Goal: Transaction & Acquisition: Purchase product/service

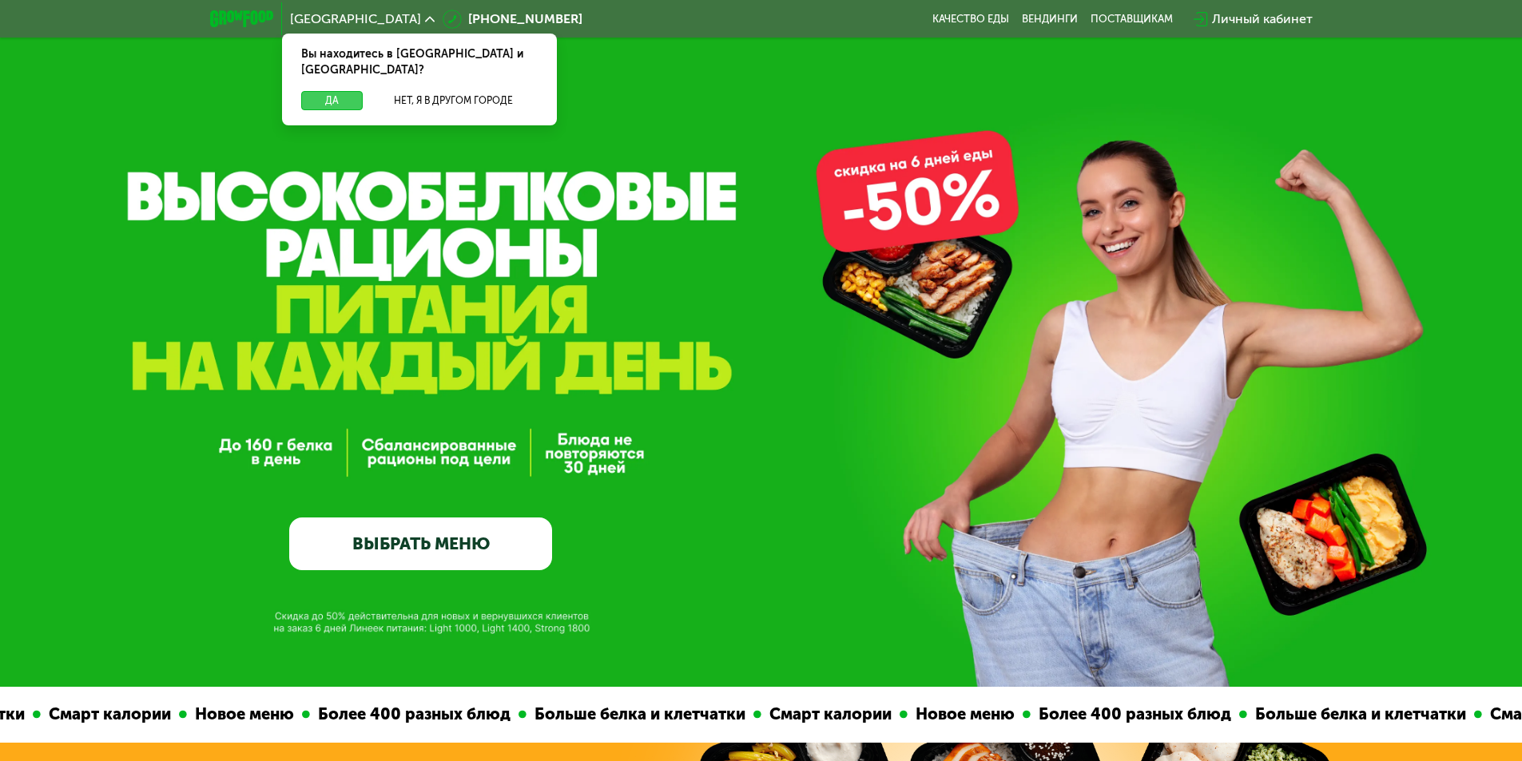
click at [354, 91] on button "Да" at bounding box center [332, 100] width 62 height 19
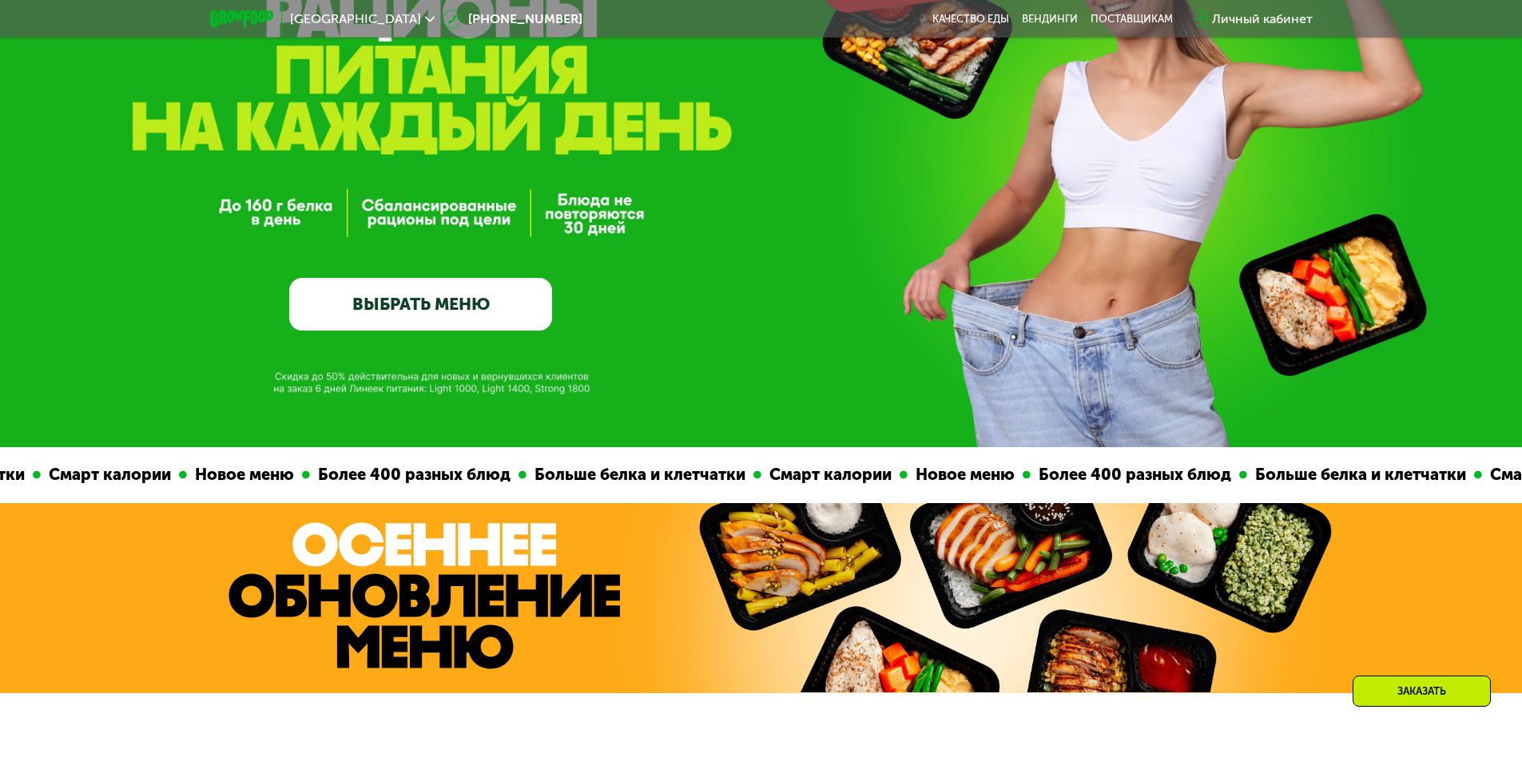
click at [456, 305] on link "ВЫБРАТЬ МЕНЮ" at bounding box center [420, 304] width 263 height 53
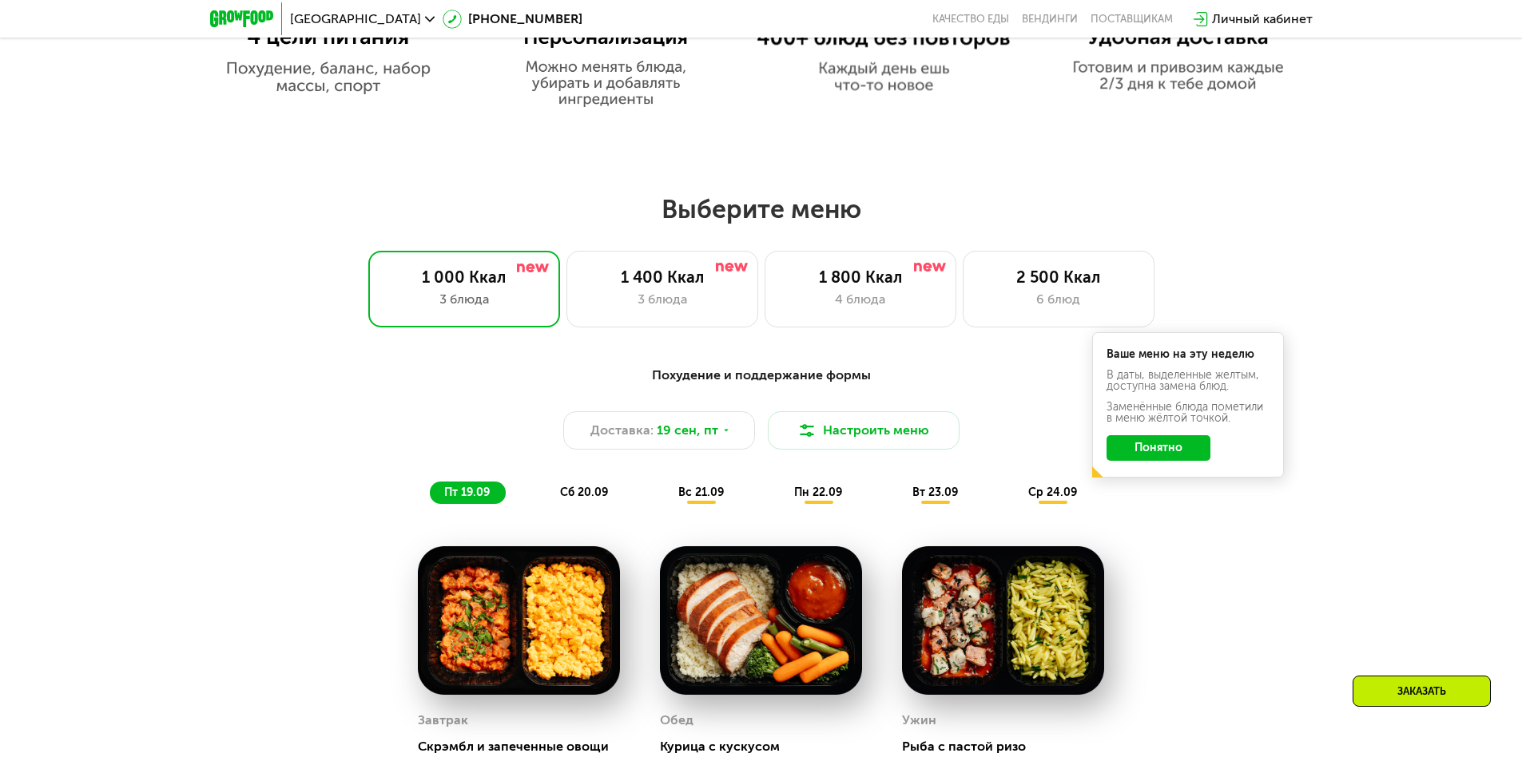
scroll to position [1325, 0]
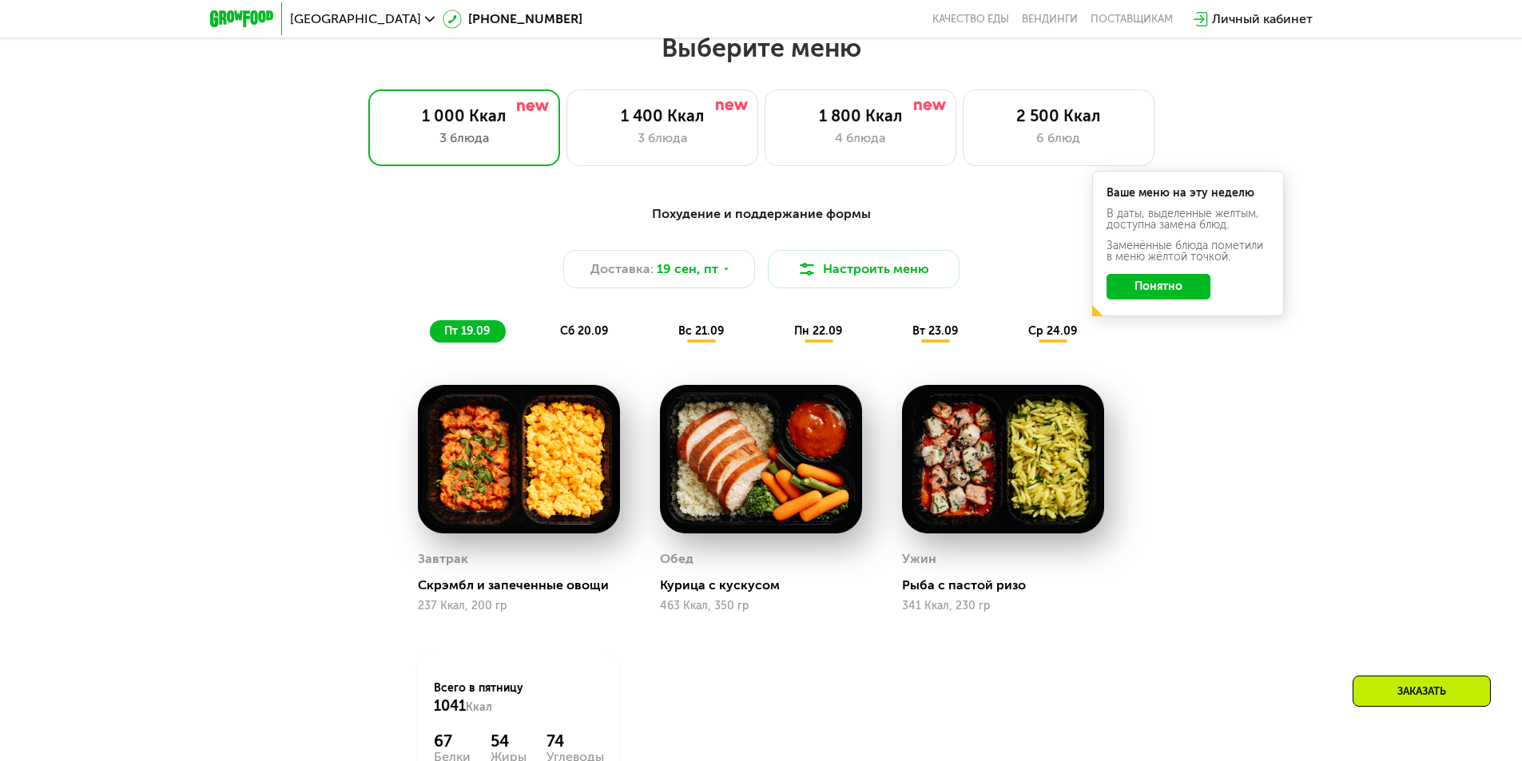
click at [1290, 19] on div "Личный кабинет" at bounding box center [1262, 19] width 101 height 19
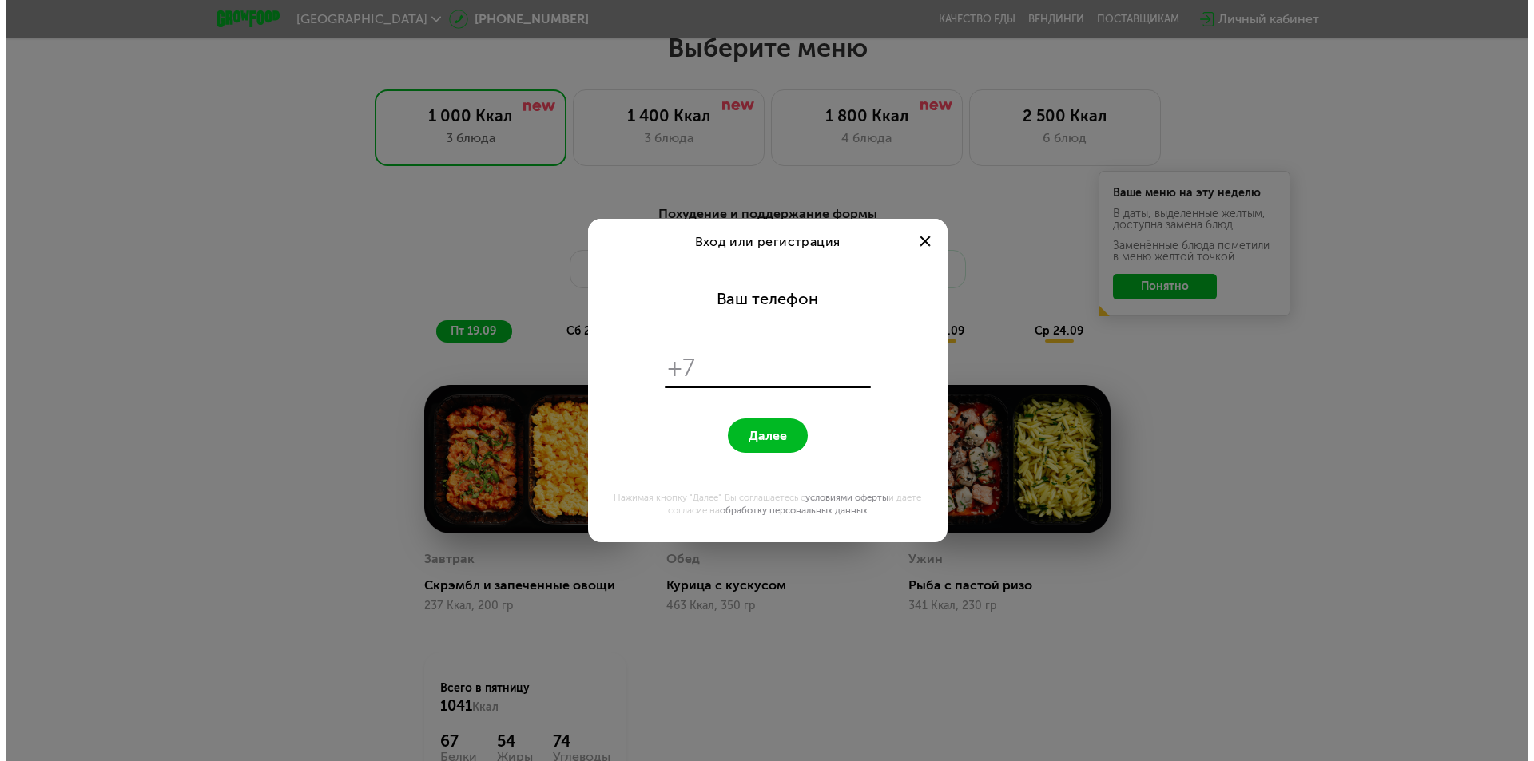
scroll to position [0, 0]
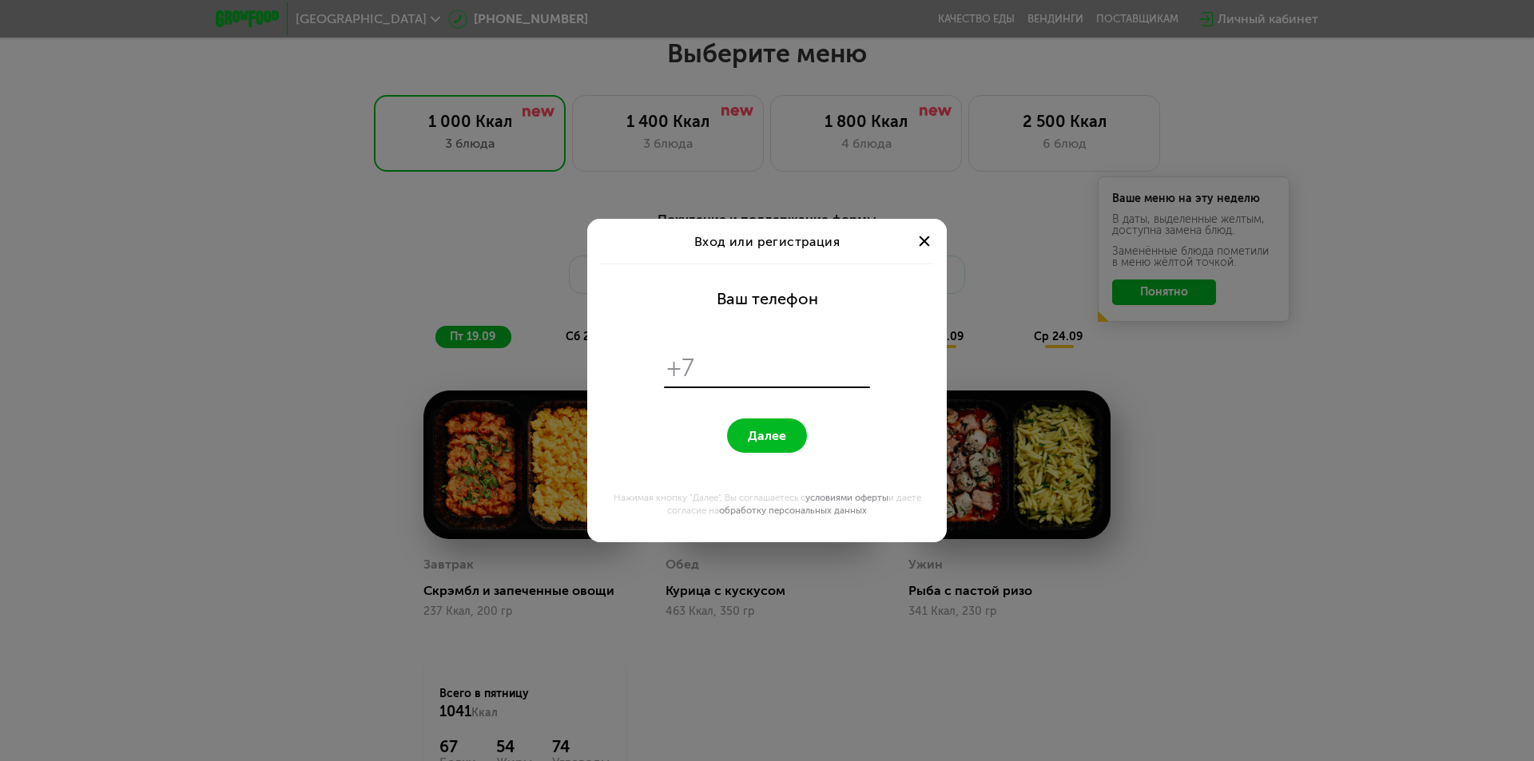
click at [923, 237] on div at bounding box center [924, 241] width 19 height 19
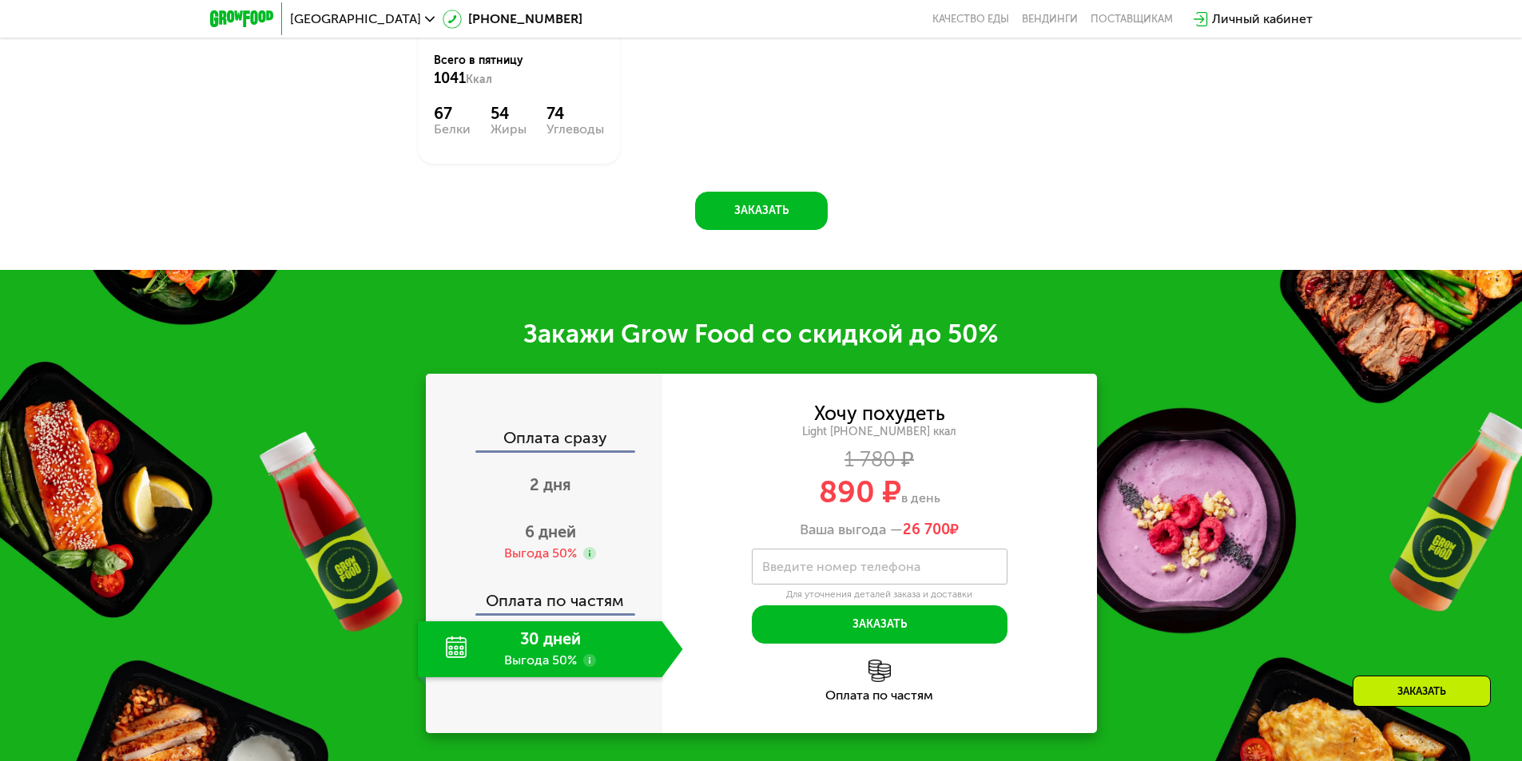
scroll to position [2123, 0]
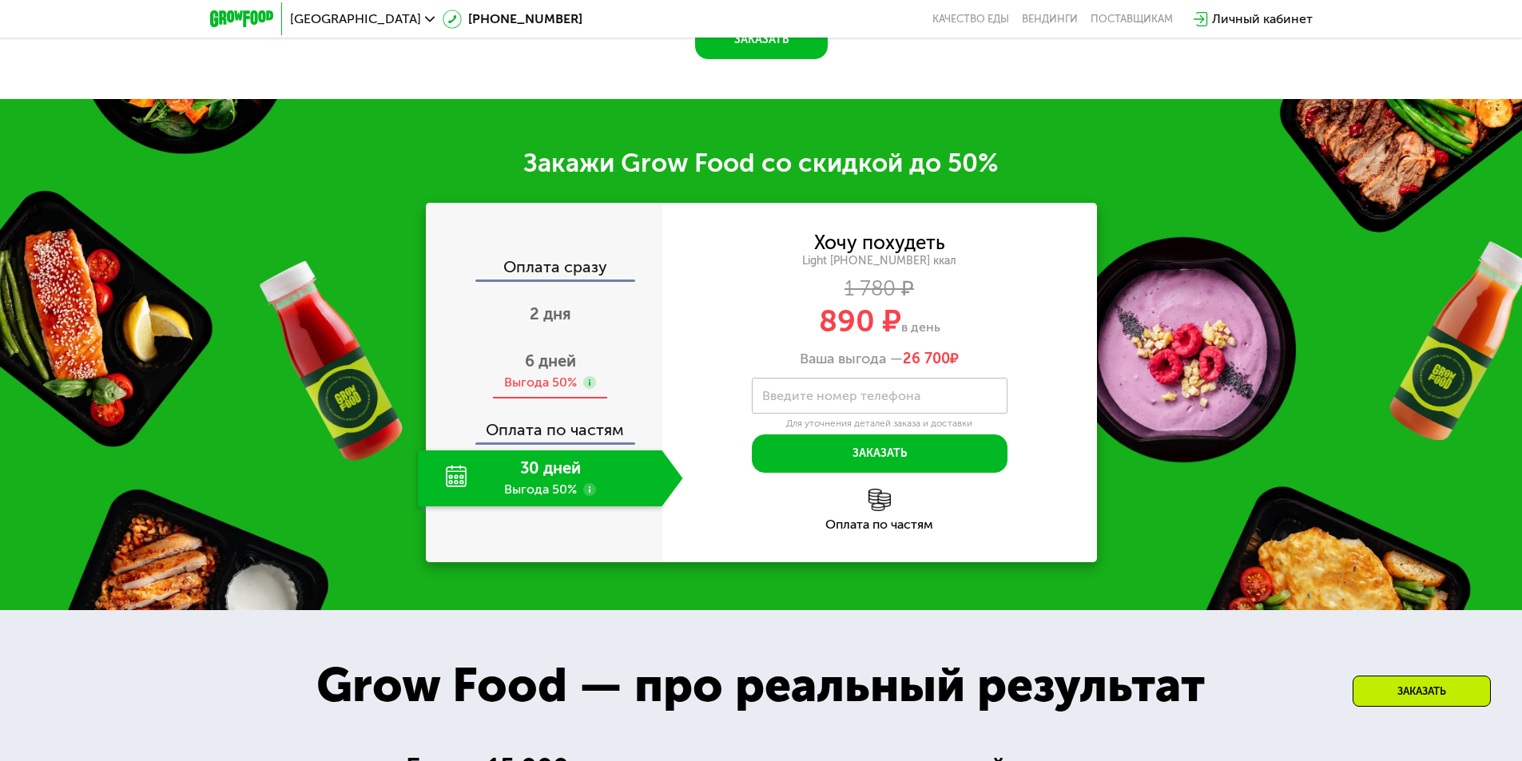
click at [549, 371] on span "6 дней" at bounding box center [550, 360] width 51 height 19
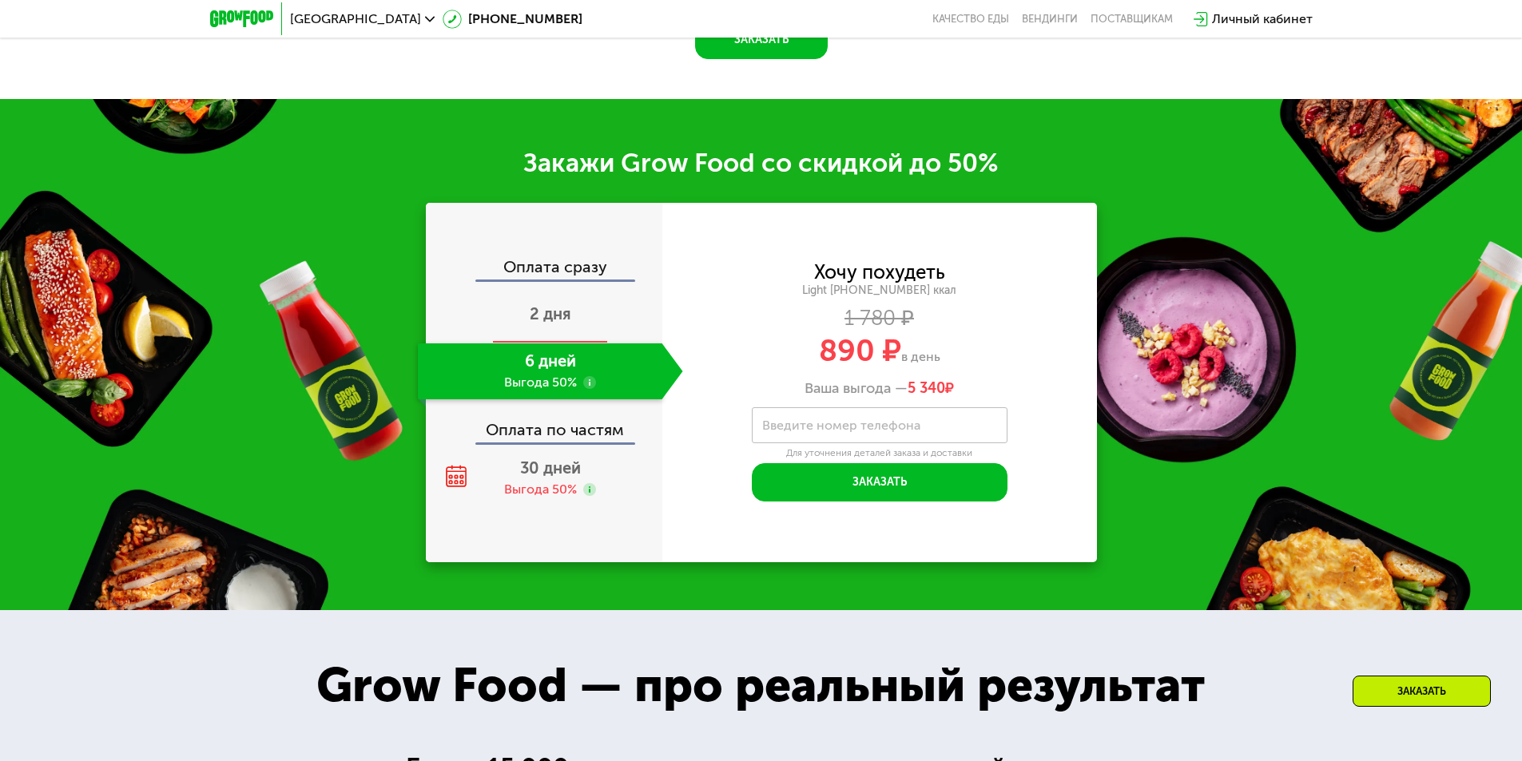
click at [555, 318] on span "2 дня" at bounding box center [551, 313] width 42 height 19
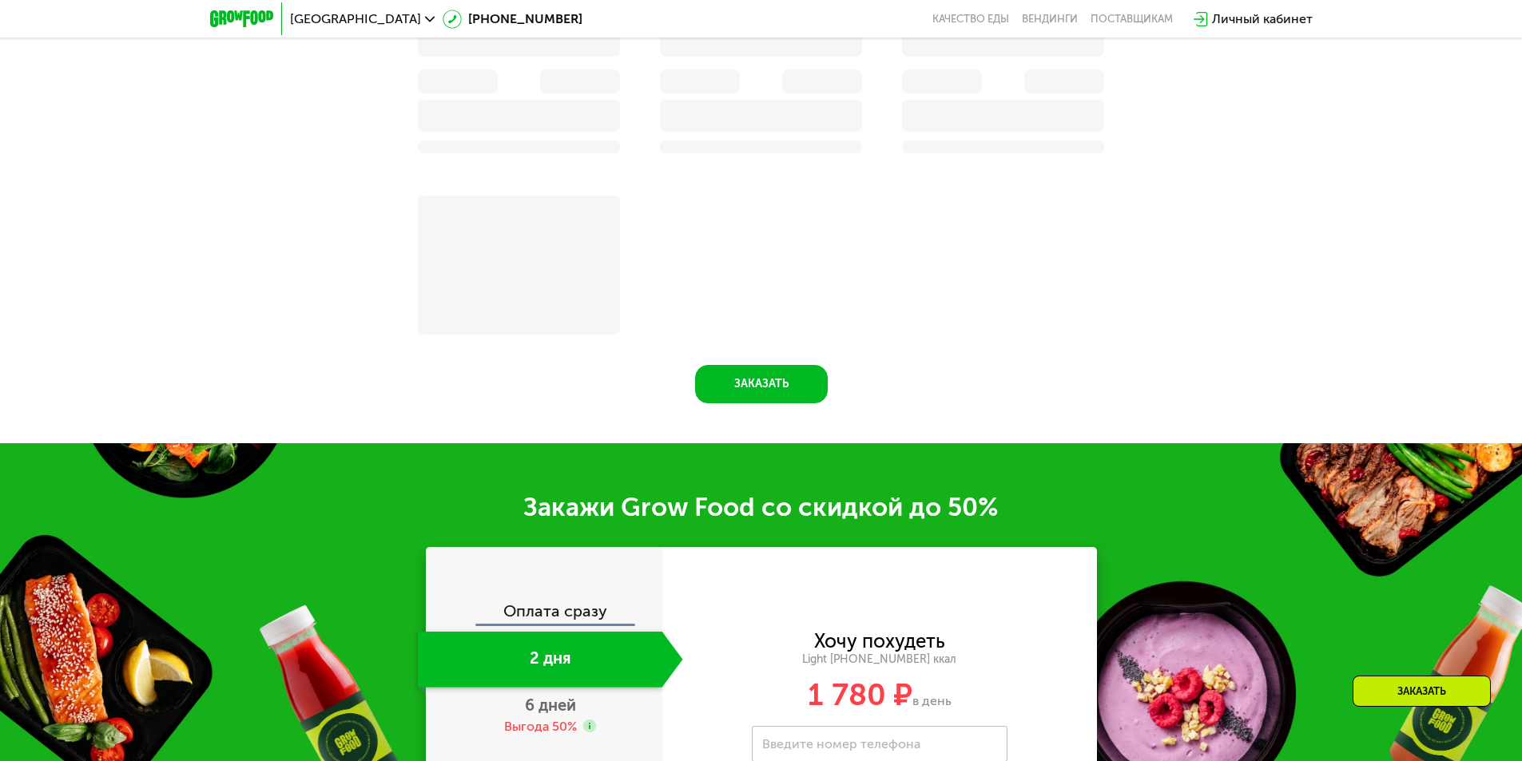
scroll to position [2468, 0]
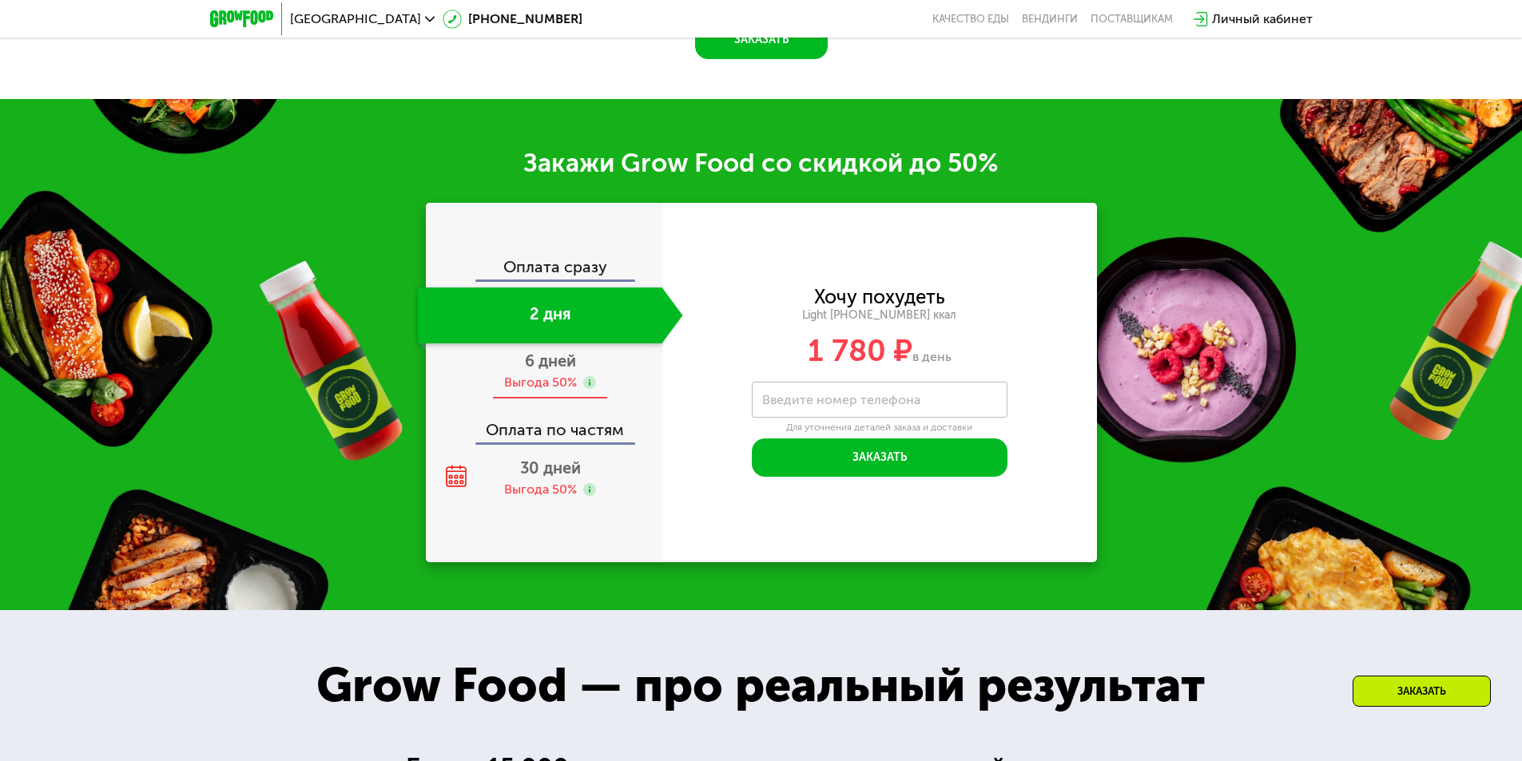
click at [553, 381] on div "Выгода 50%" at bounding box center [540, 383] width 73 height 18
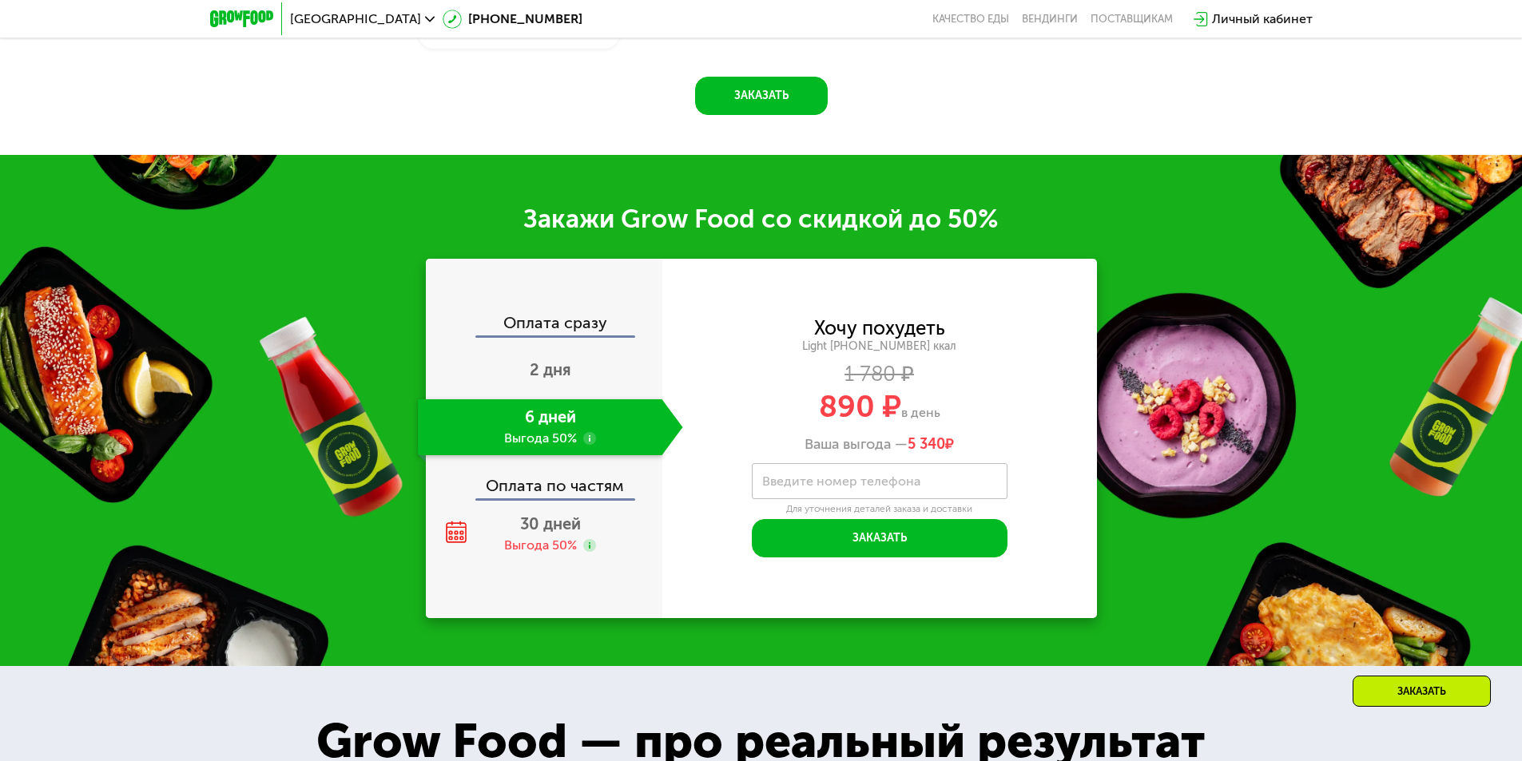
scroll to position [2123, 0]
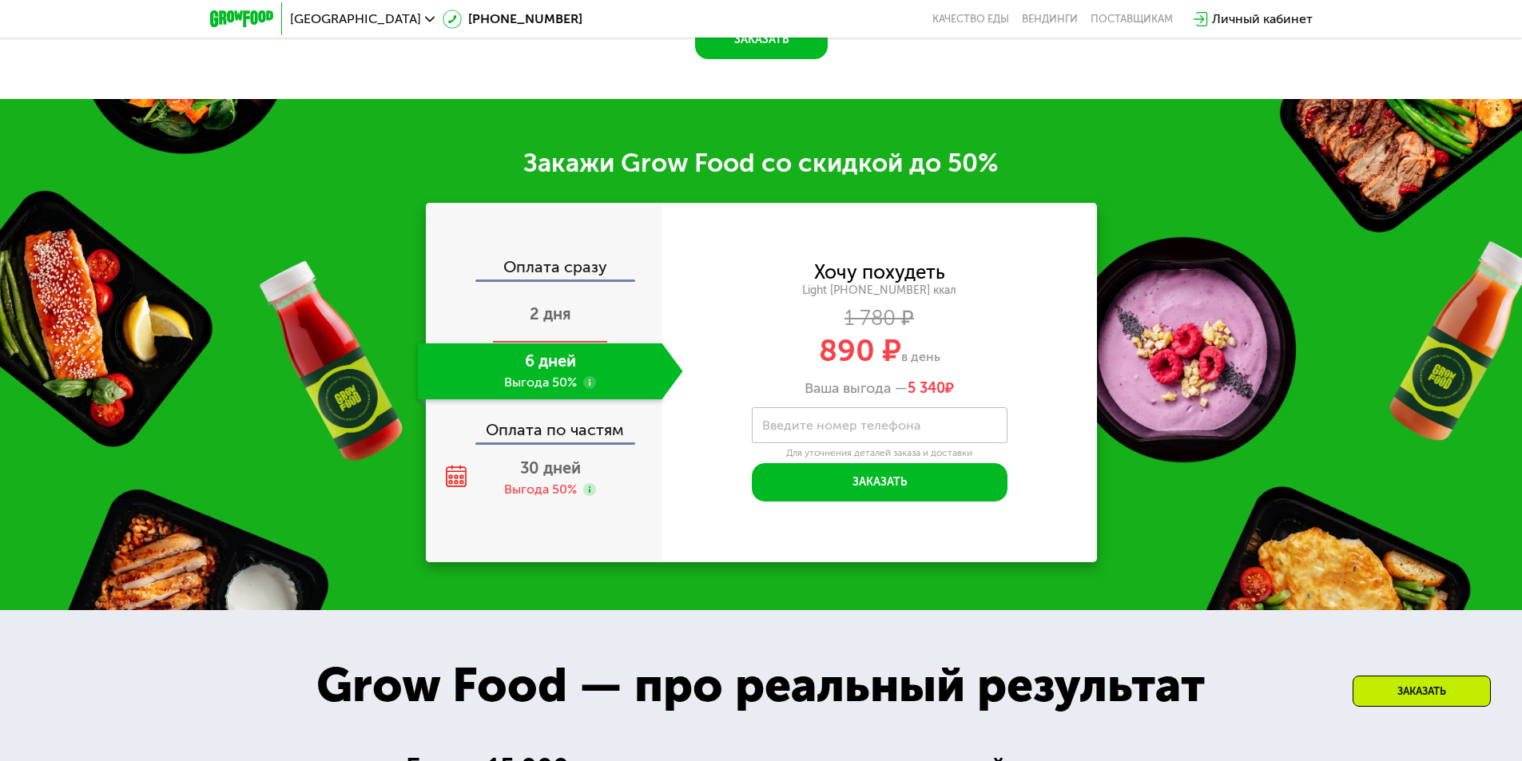
click at [541, 322] on span "2 дня" at bounding box center [551, 313] width 42 height 19
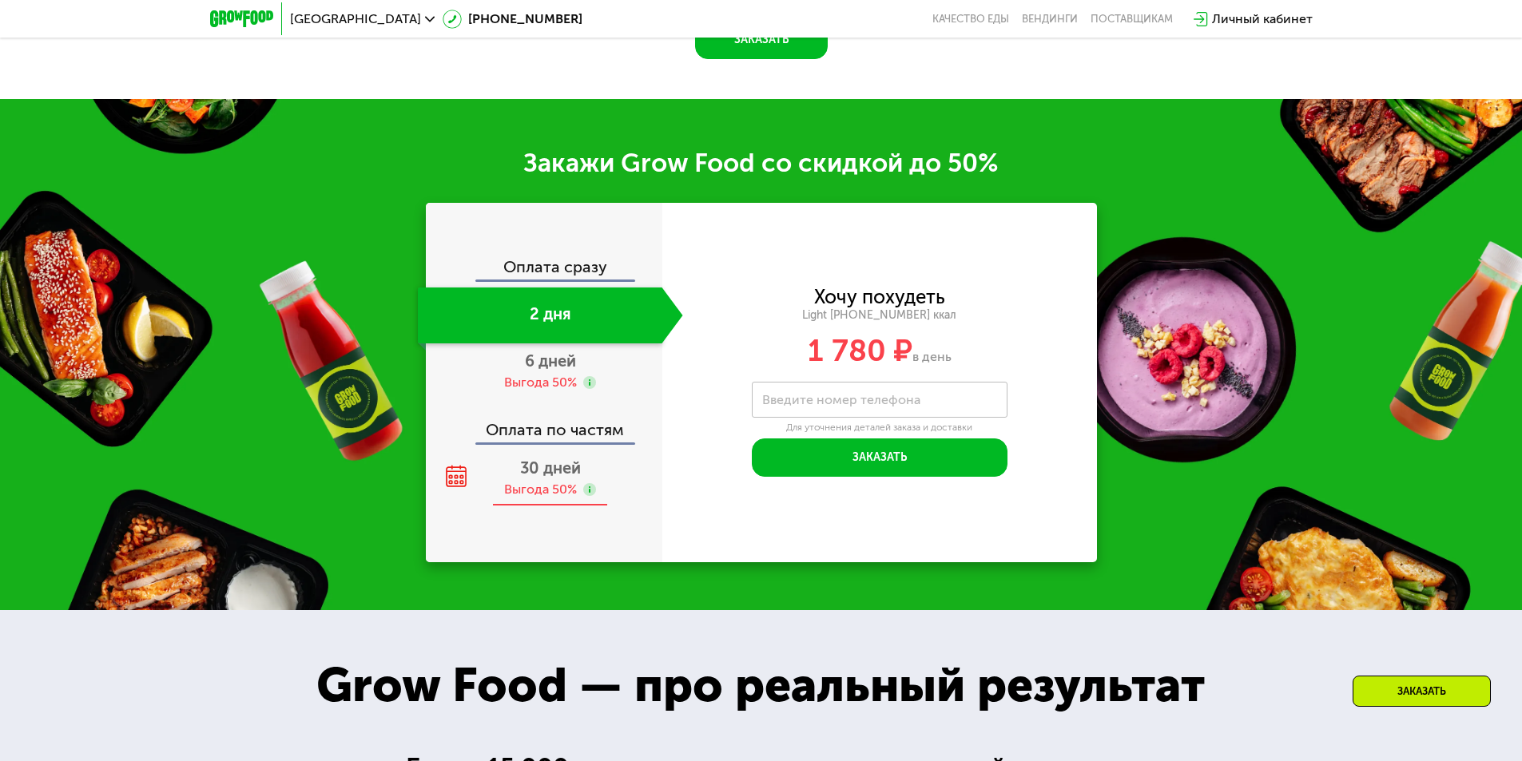
click at [540, 488] on div "Выгода 50%" at bounding box center [540, 490] width 73 height 18
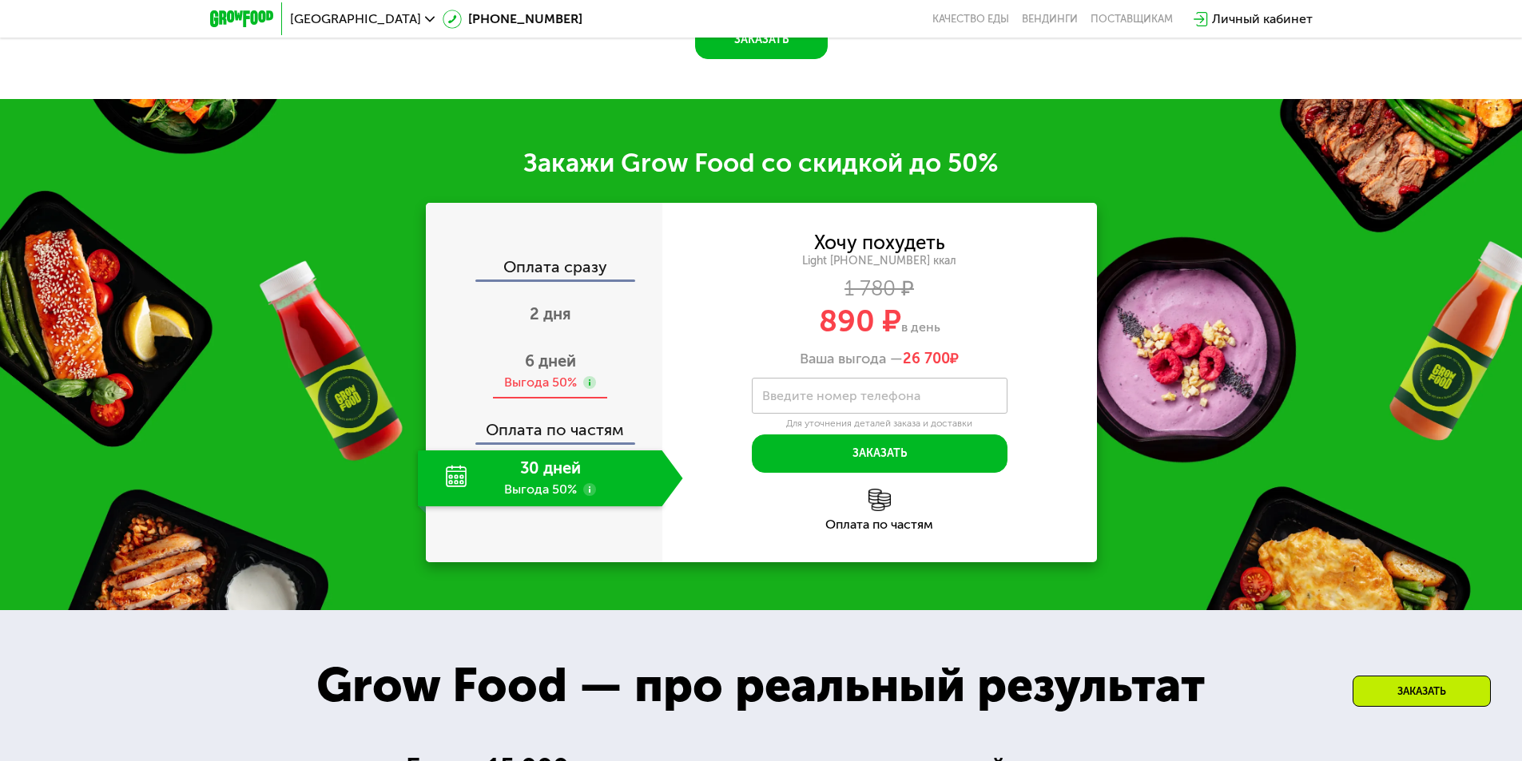
click at [553, 379] on div "Выгода 50%" at bounding box center [540, 383] width 73 height 18
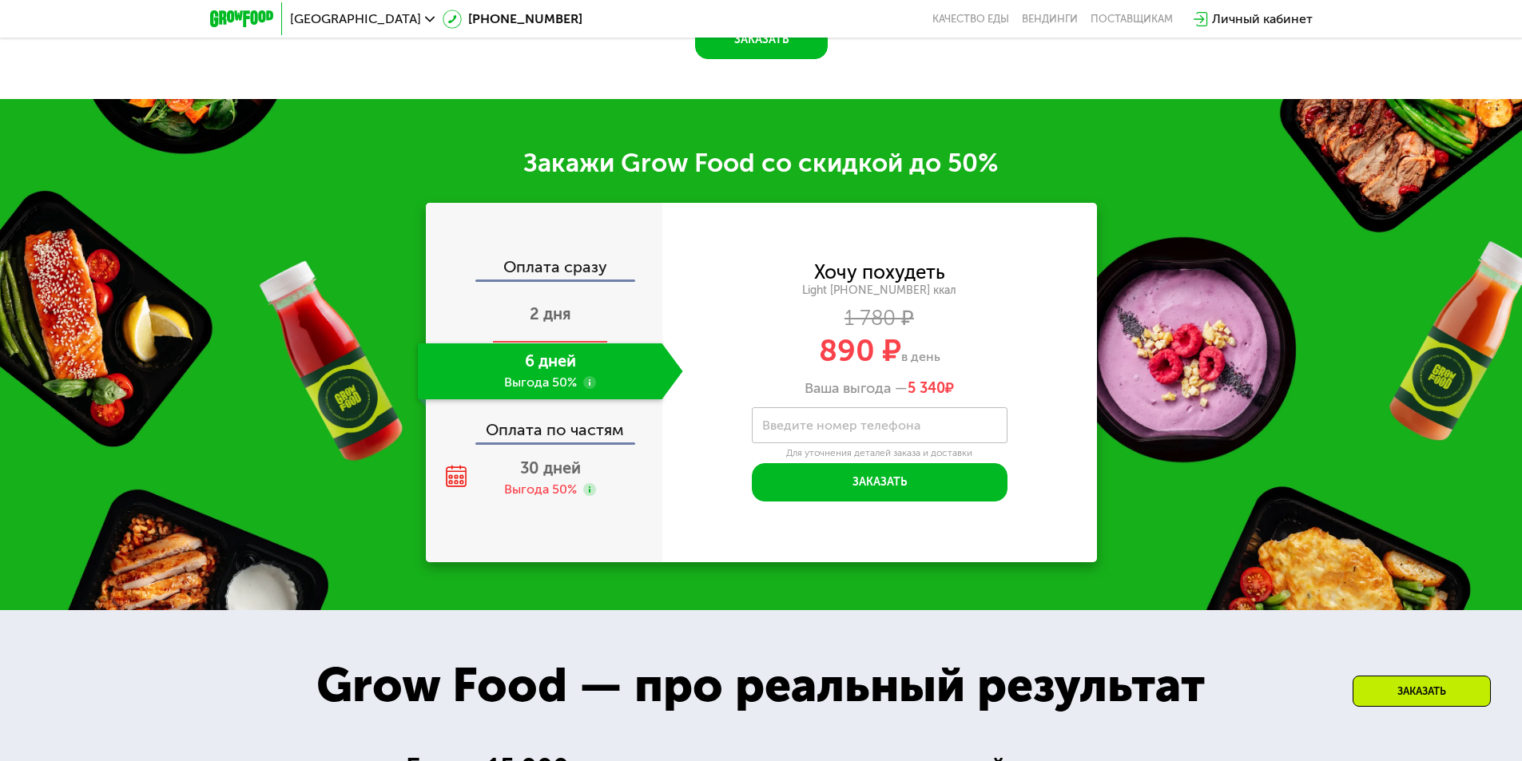
click at [559, 321] on span "2 дня" at bounding box center [551, 313] width 42 height 19
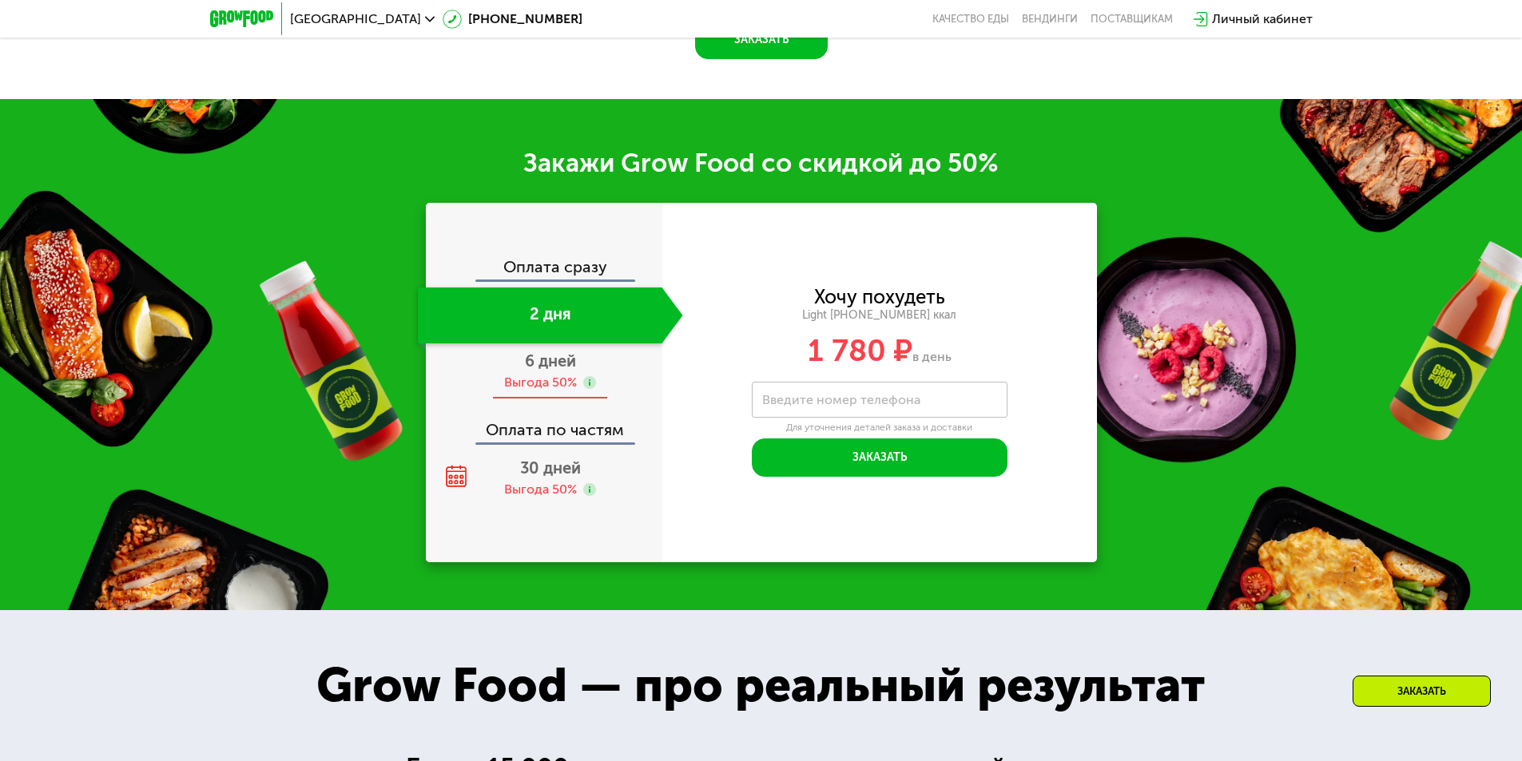
click at [565, 376] on div "6 дней Выгода 50%" at bounding box center [550, 372] width 265 height 56
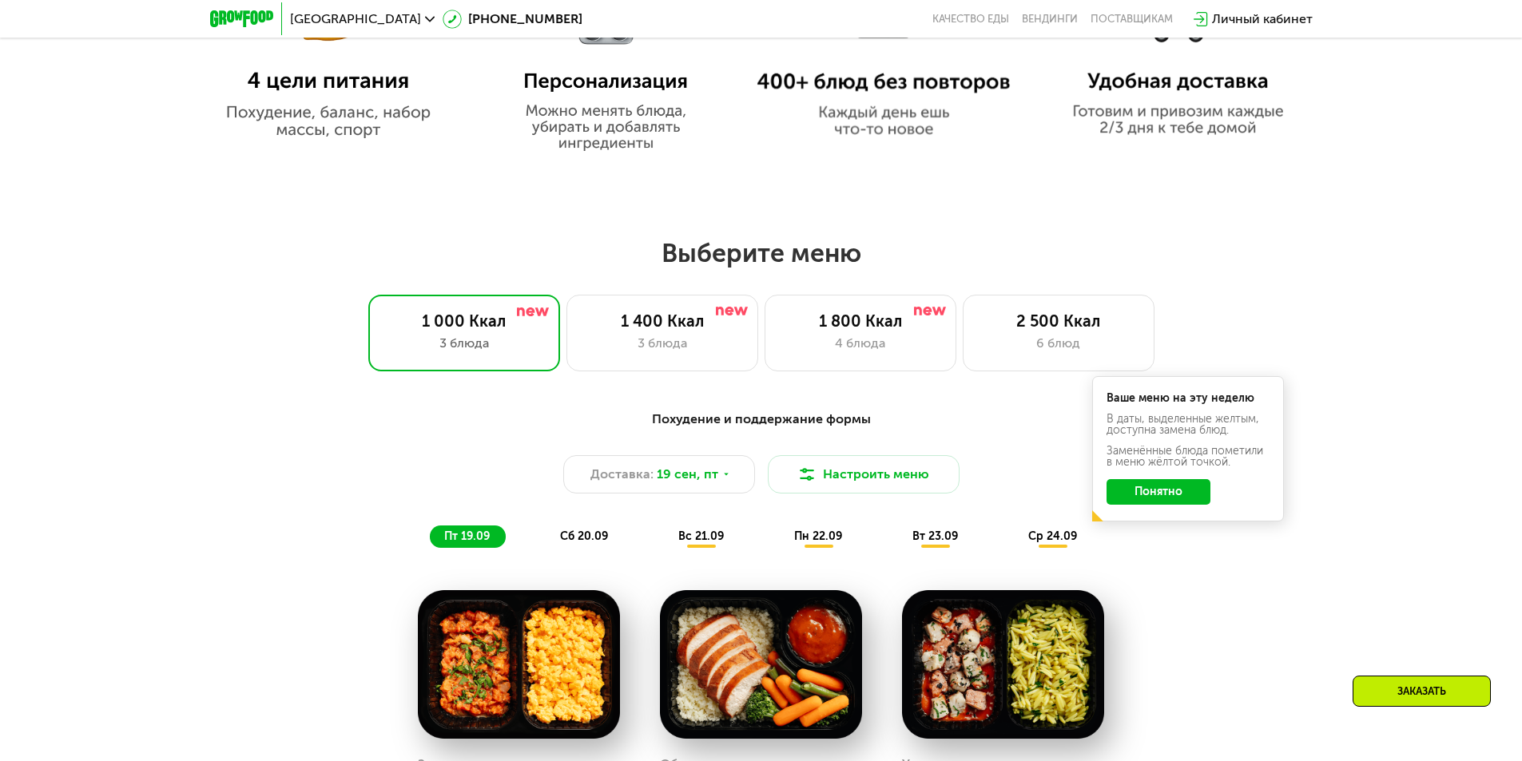
scroll to position [925, 0]
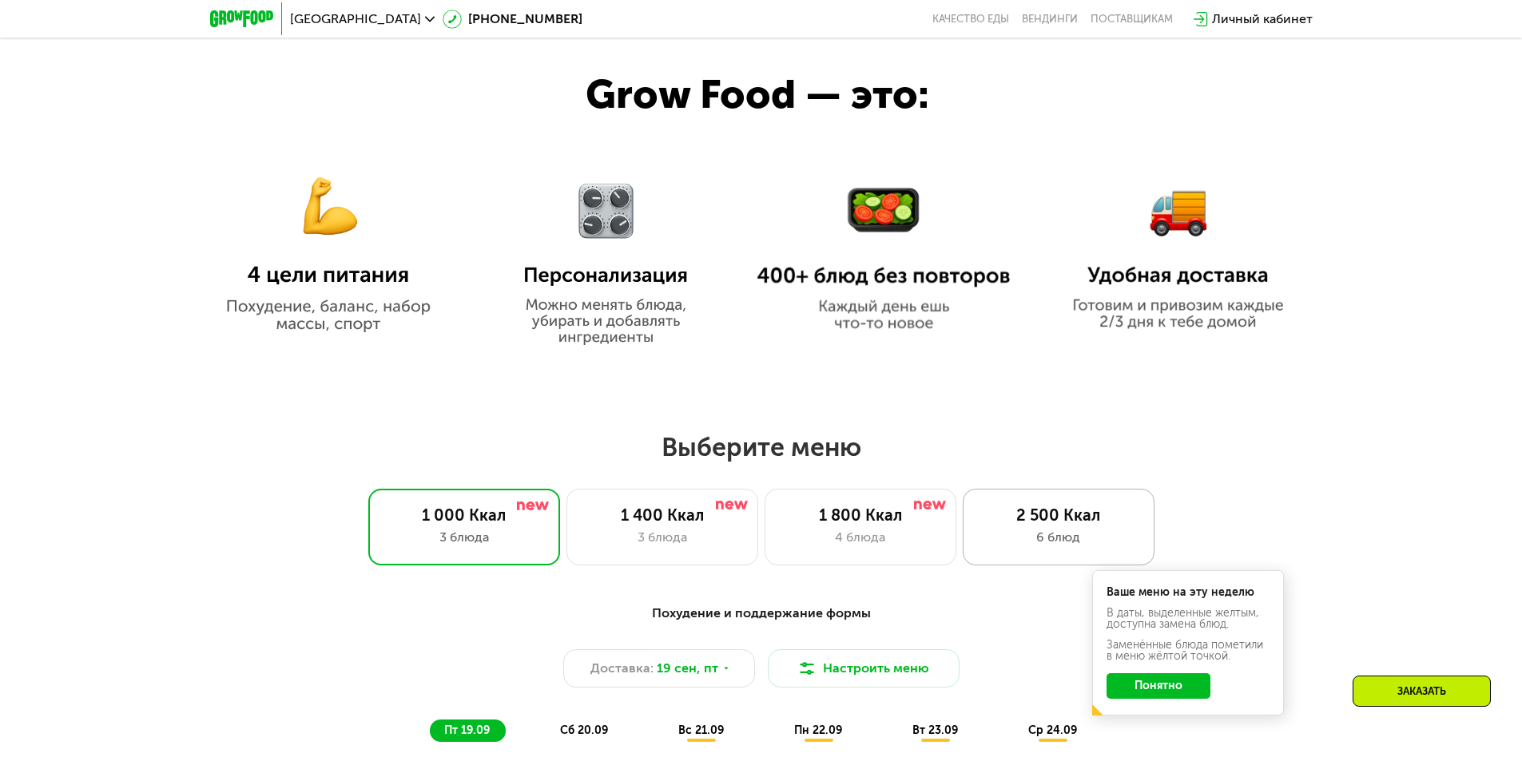
click at [1048, 540] on div "6 блюд" at bounding box center [1058, 537] width 158 height 19
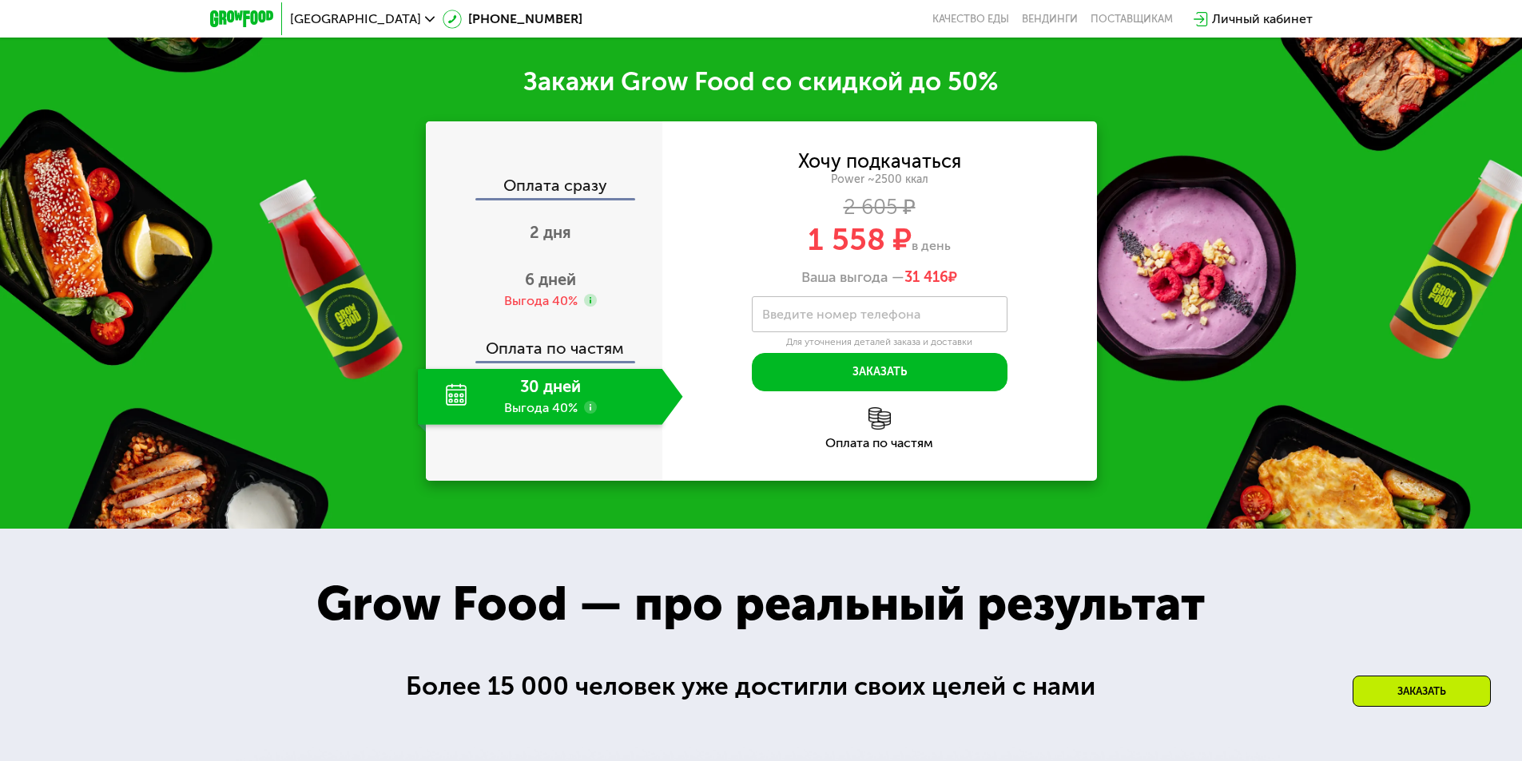
scroll to position [2363, 0]
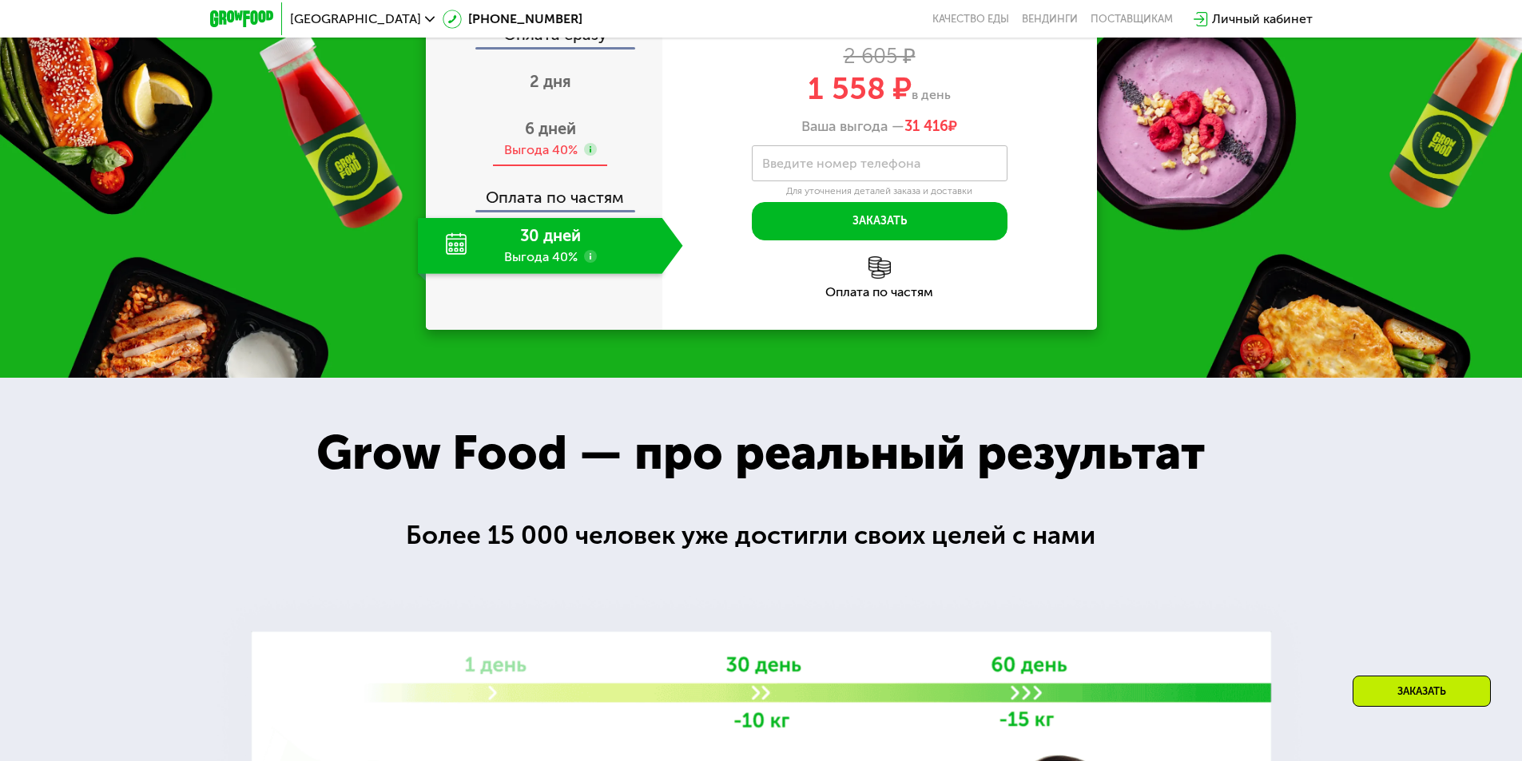
click at [556, 138] on span "6 дней" at bounding box center [550, 128] width 51 height 19
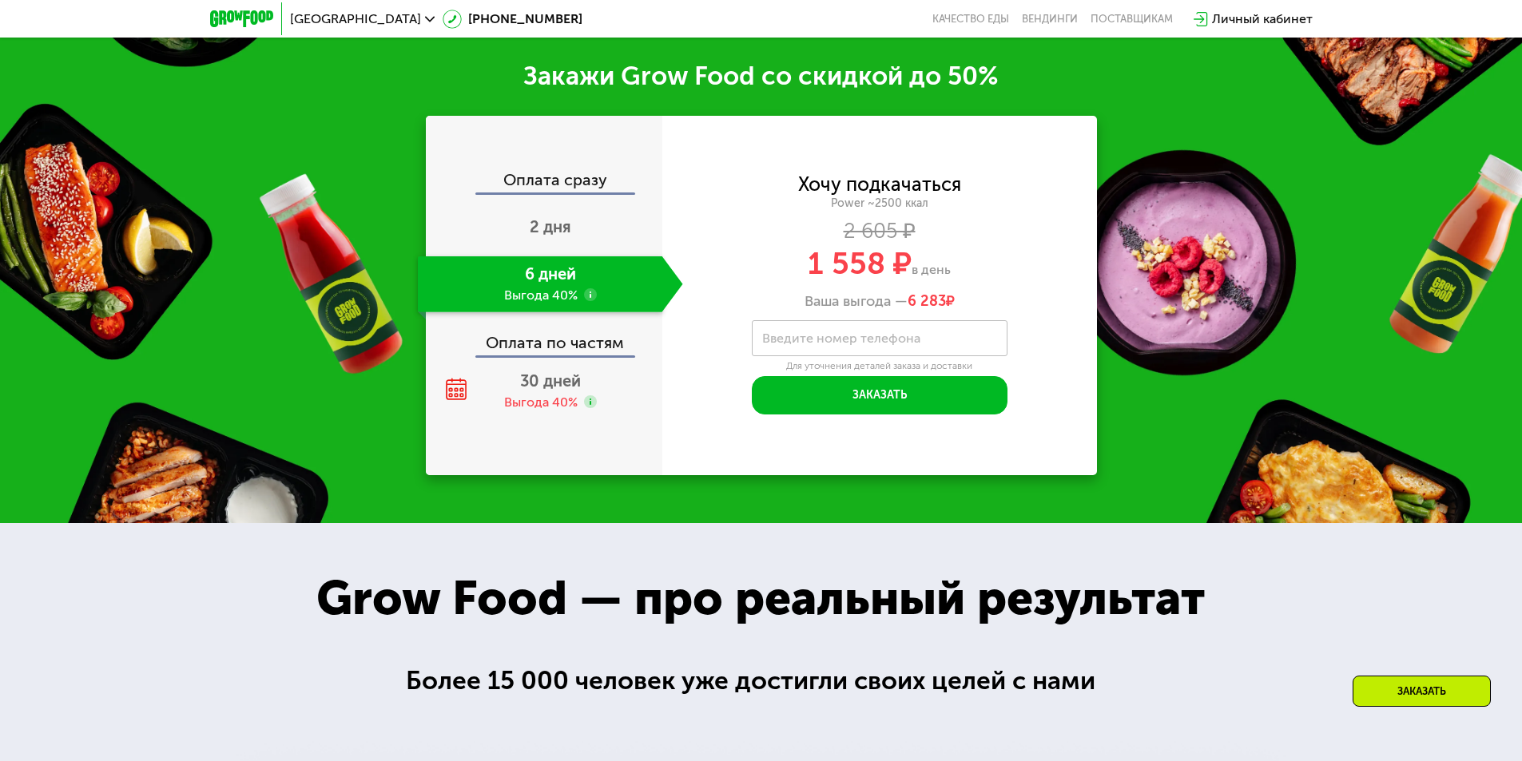
scroll to position [2317, 0]
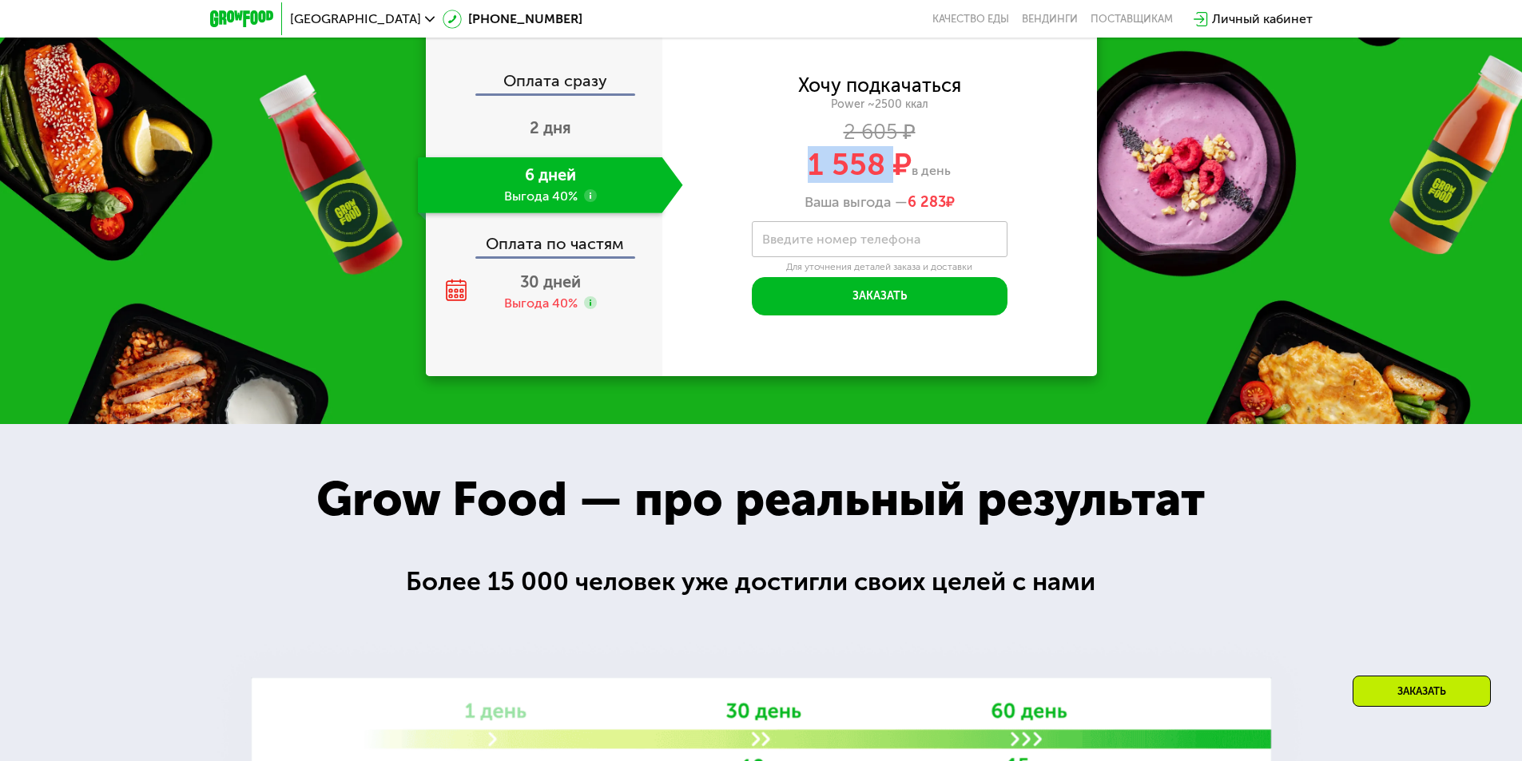
drag, startPoint x: 888, startPoint y: 449, endPoint x: 803, endPoint y: 448, distance: 85.5
click at [803, 180] on div "1 558 ₽ в день" at bounding box center [879, 164] width 435 height 30
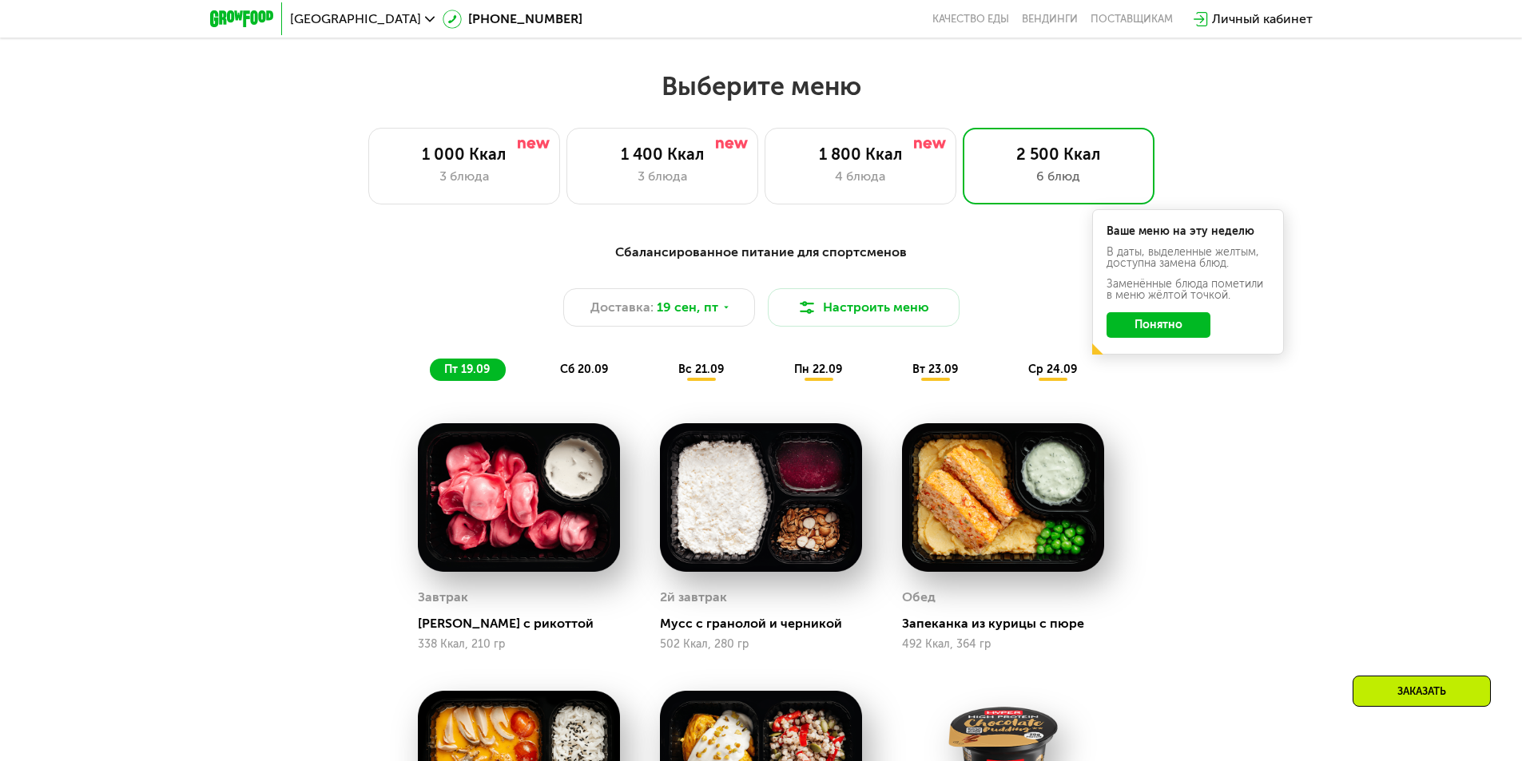
scroll to position [1039, 0]
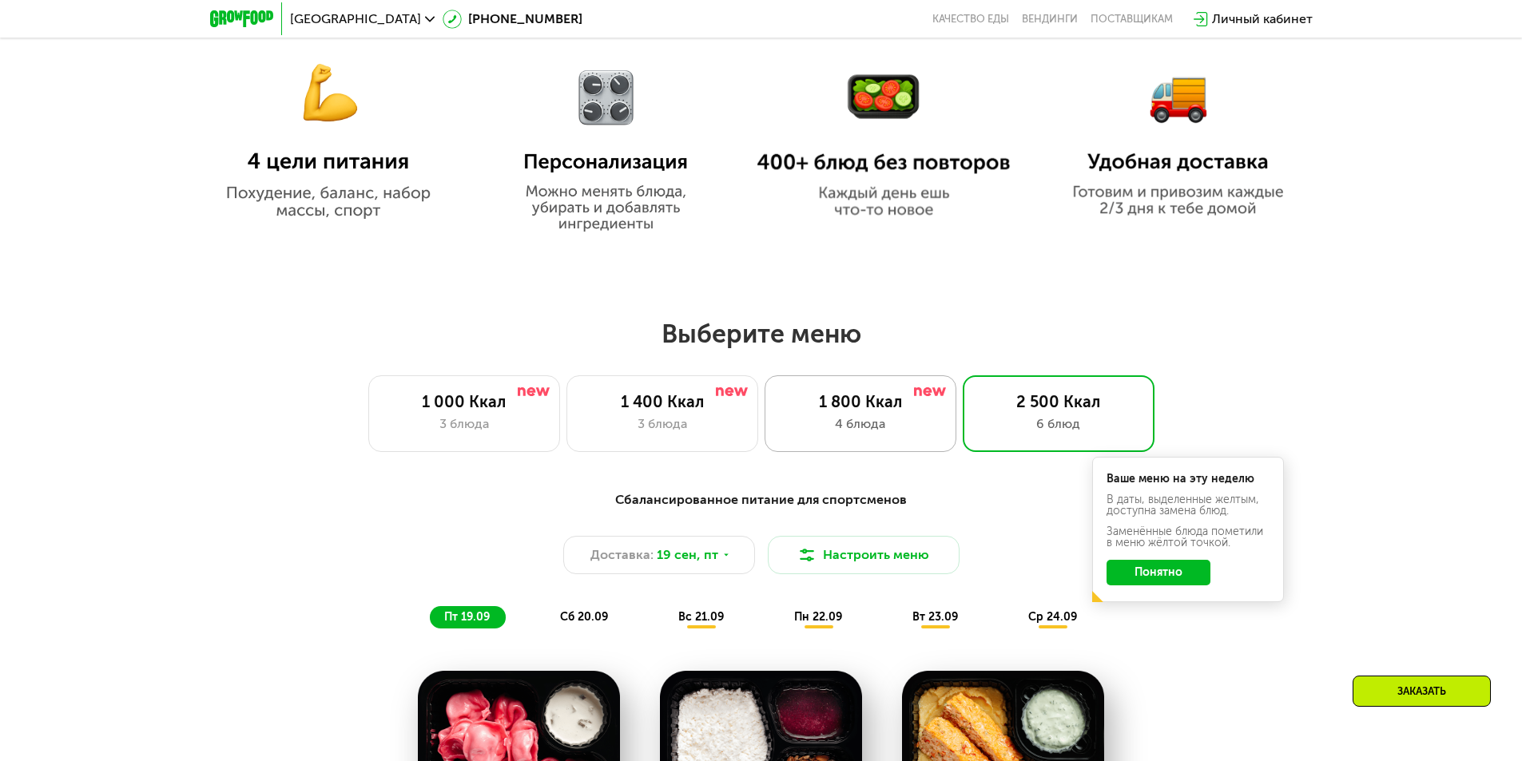
click at [856, 418] on div "1 800 Ккал 4 блюда" at bounding box center [861, 413] width 192 height 77
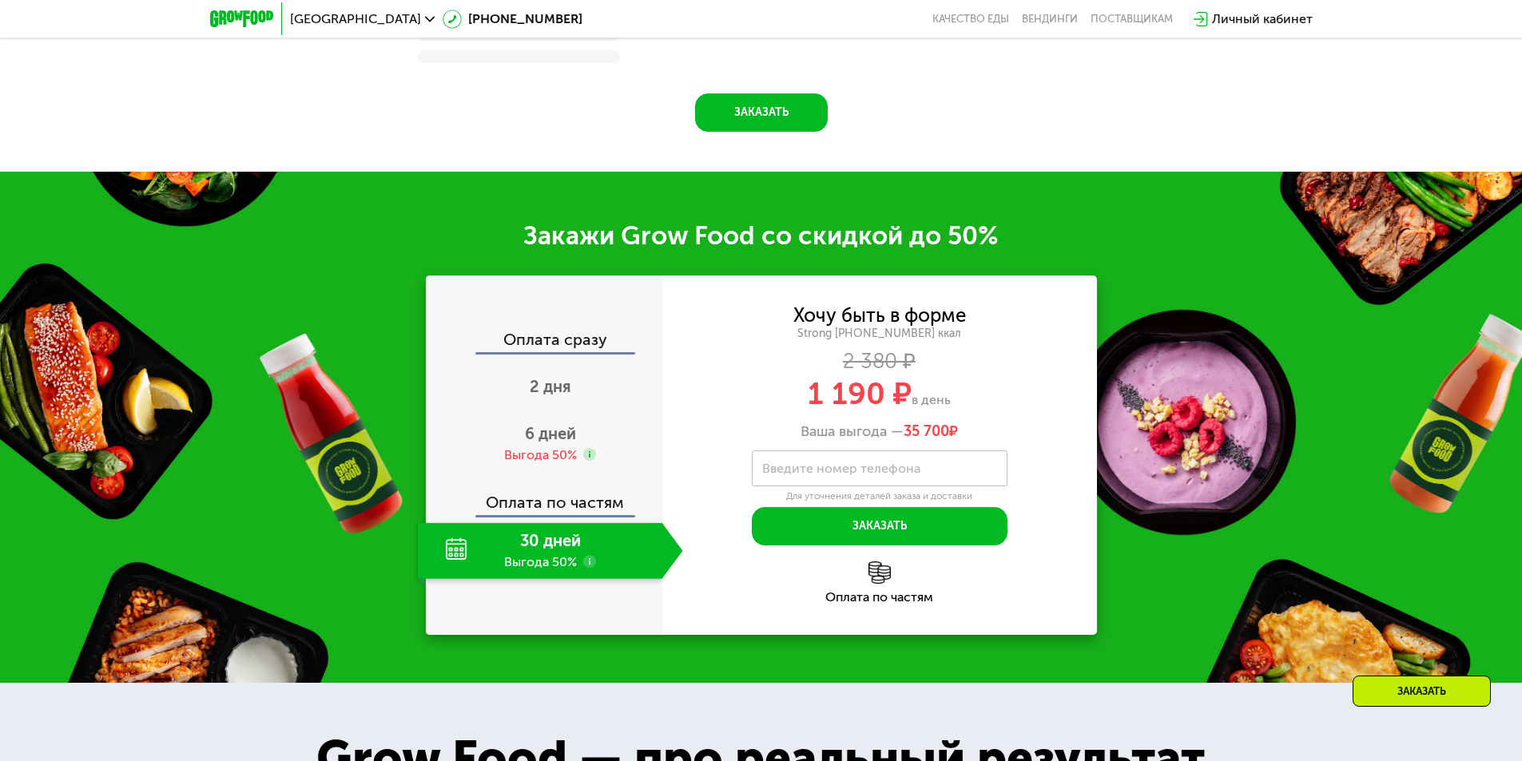
scroll to position [2163, 0]
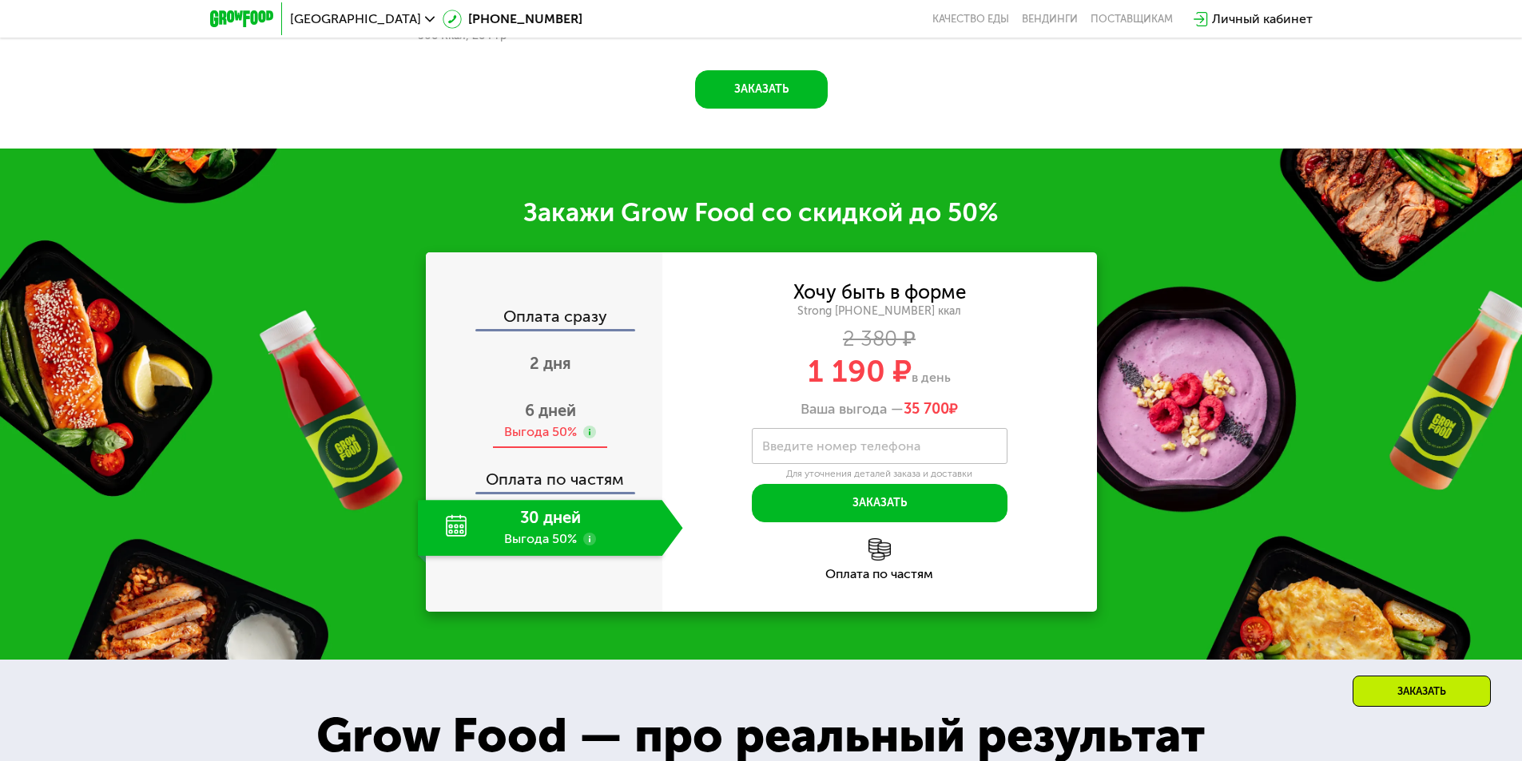
click at [539, 427] on div "6 дней Выгода 50%" at bounding box center [550, 421] width 265 height 56
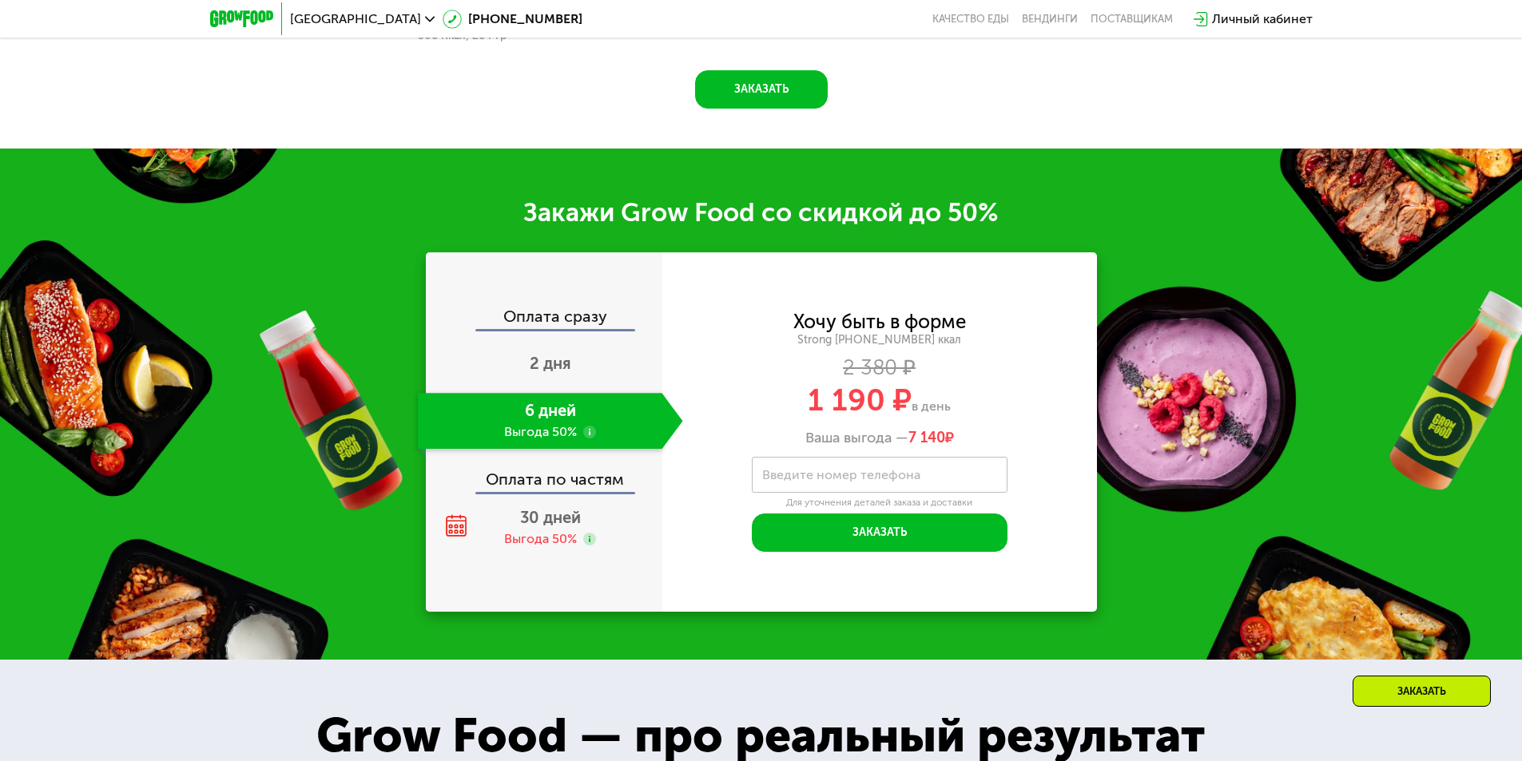
click at [824, 479] on label "Введите номер телефона" at bounding box center [841, 475] width 158 height 9
click at [824, 483] on input "Введите номер телефона" at bounding box center [880, 475] width 256 height 36
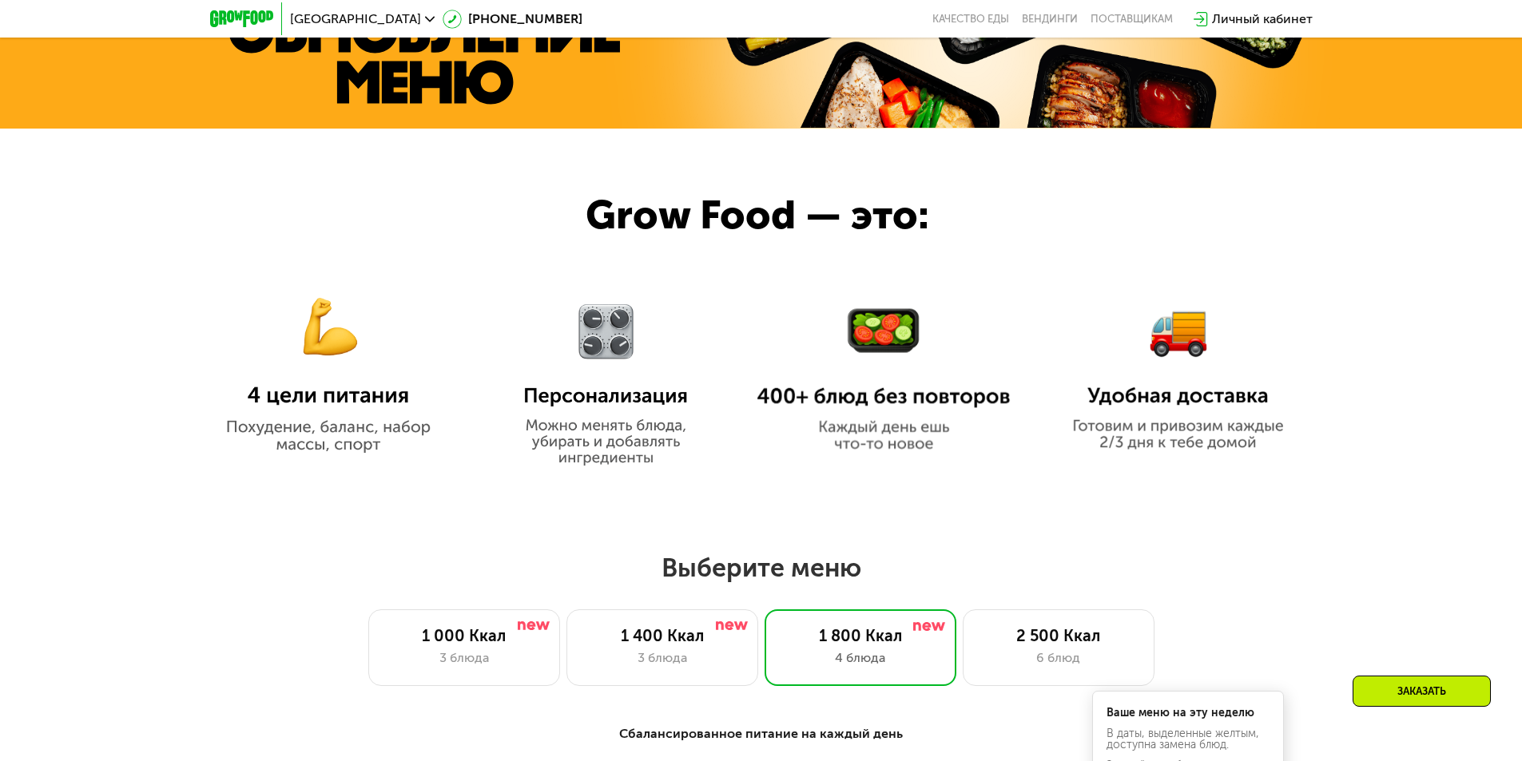
scroll to position [1044, 0]
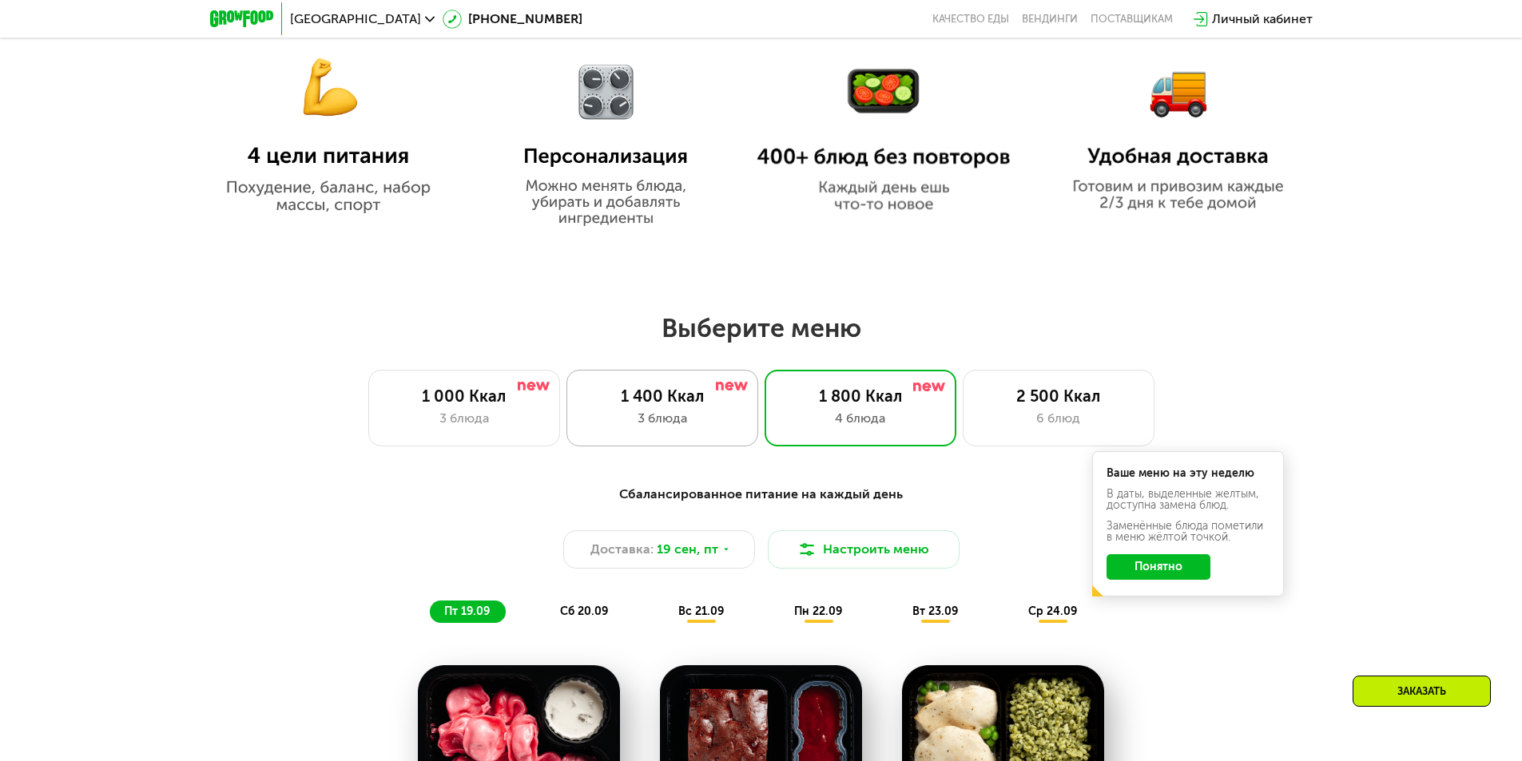
click at [703, 421] on div "3 блюда" at bounding box center [662, 418] width 158 height 19
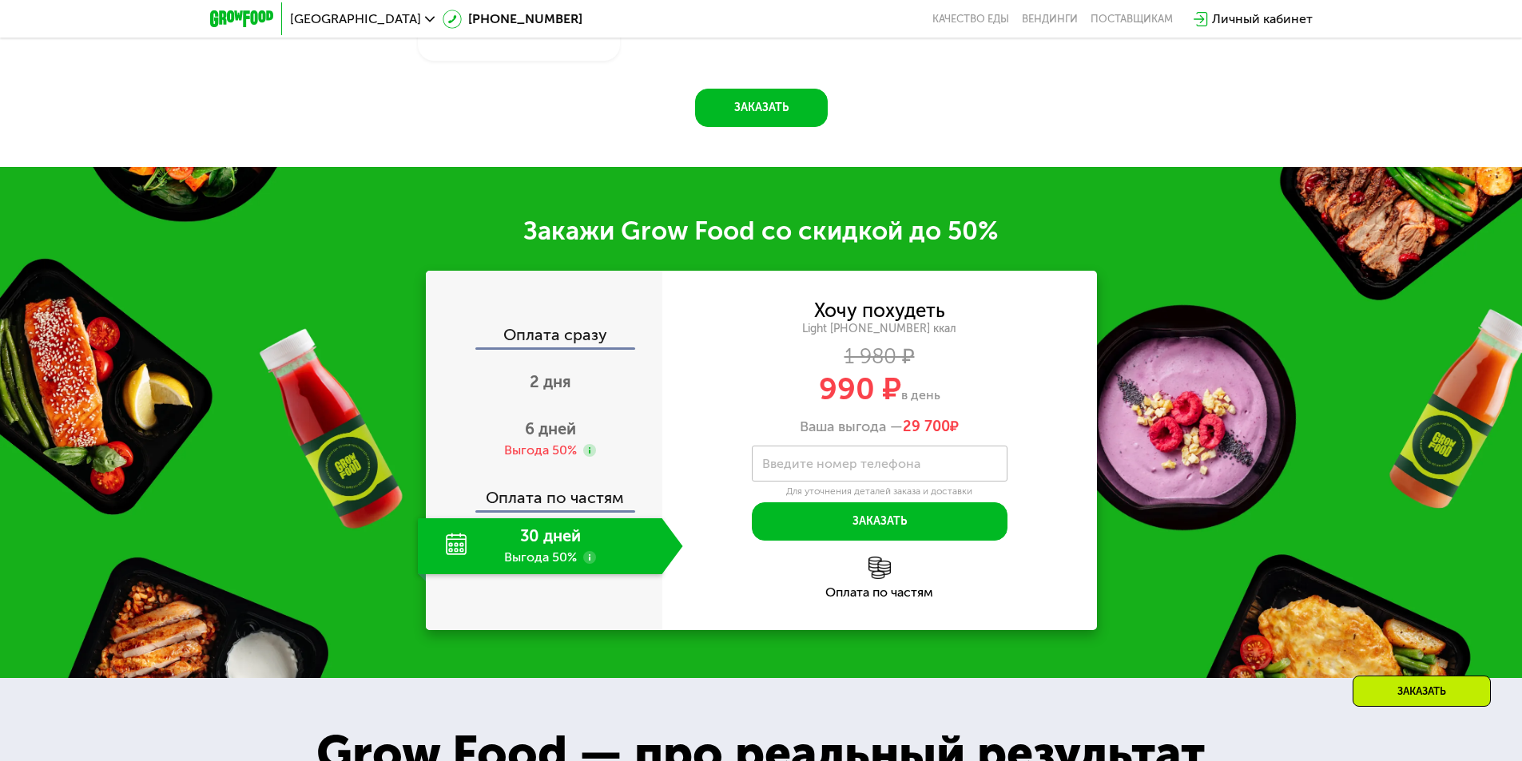
scroll to position [2163, 0]
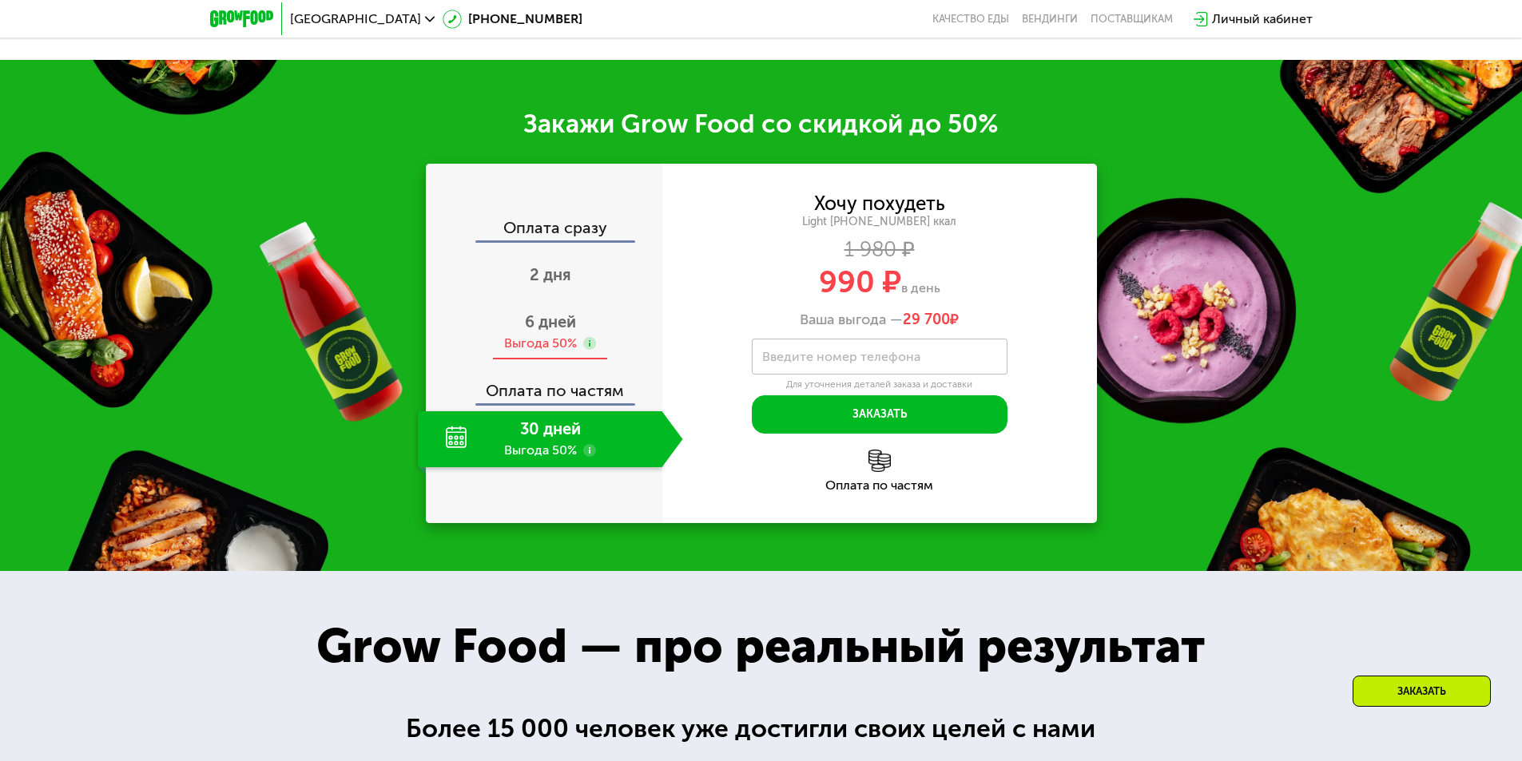
click at [544, 340] on div "Выгода 50%" at bounding box center [540, 344] width 73 height 18
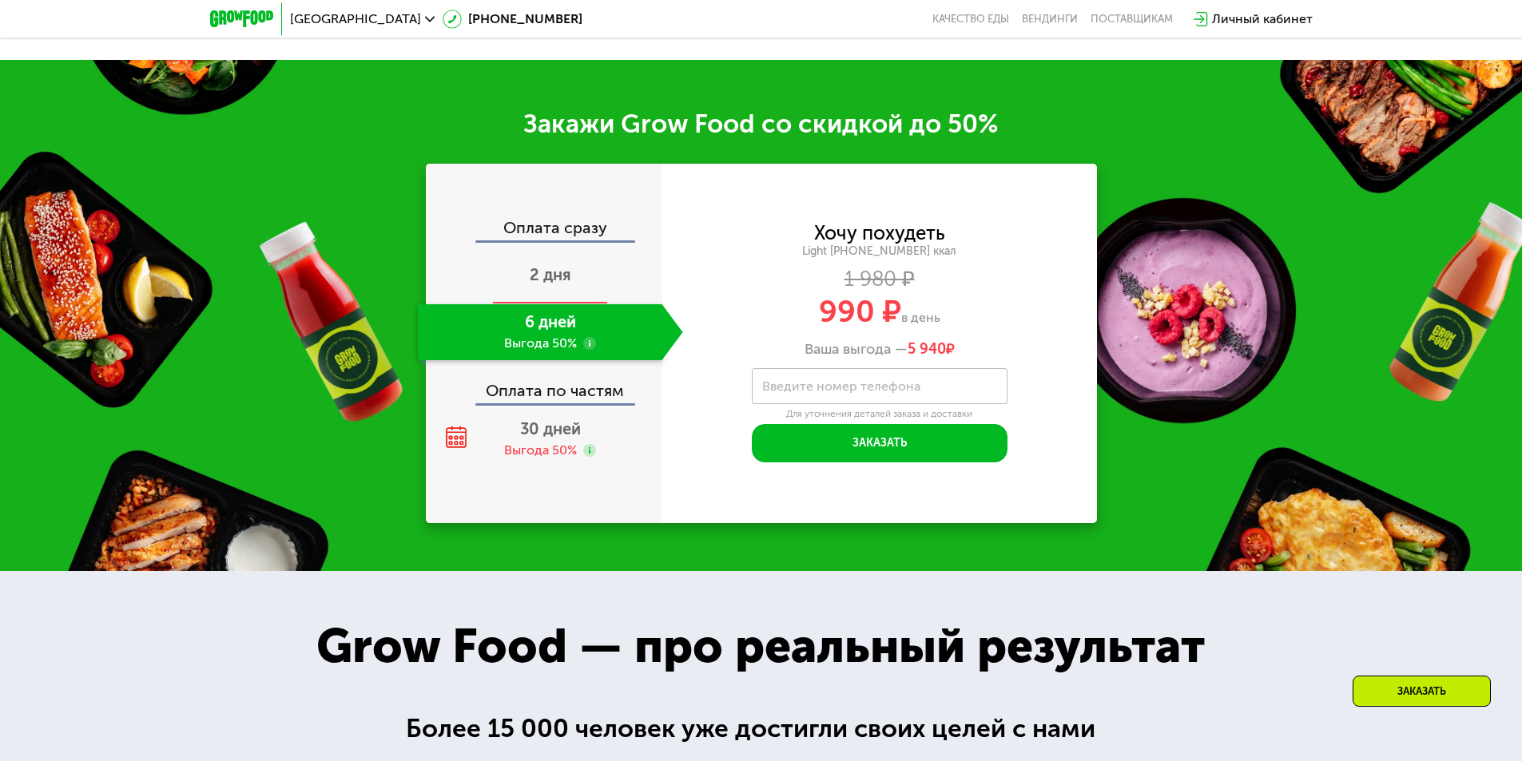
click at [550, 278] on span "2 дня" at bounding box center [551, 274] width 42 height 19
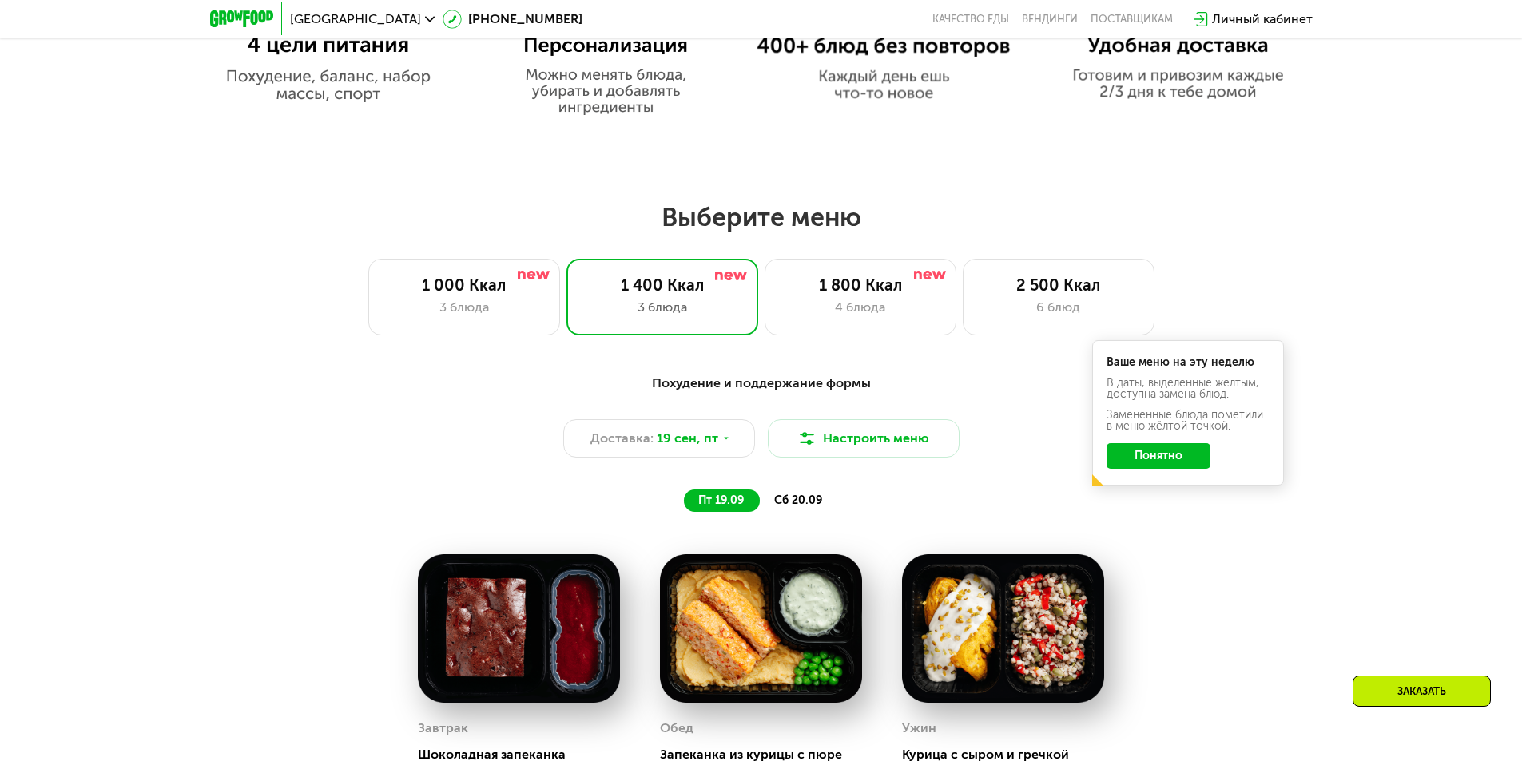
scroll to position [1044, 0]
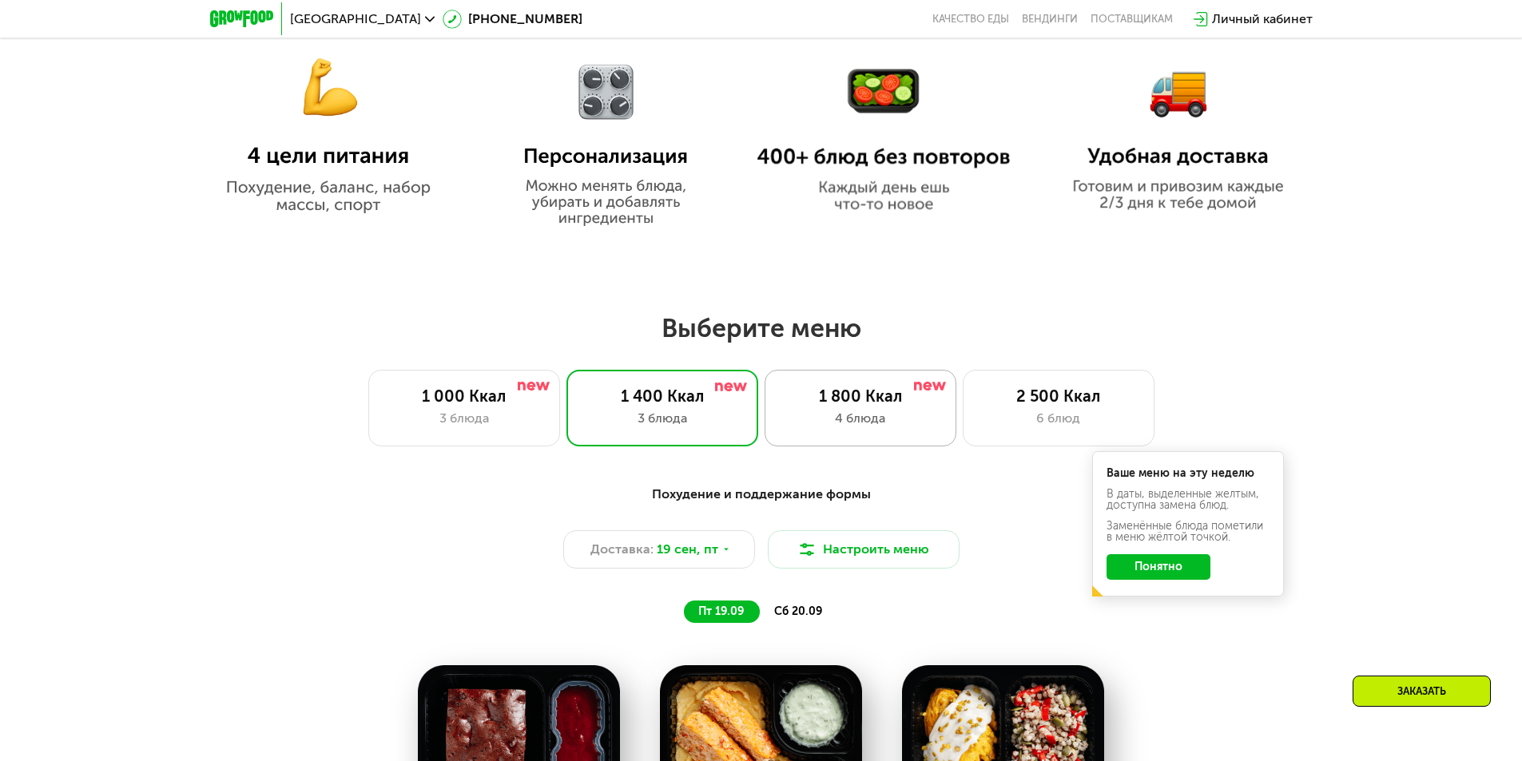
click at [879, 405] on div "1 800 Ккал" at bounding box center [860, 396] width 158 height 19
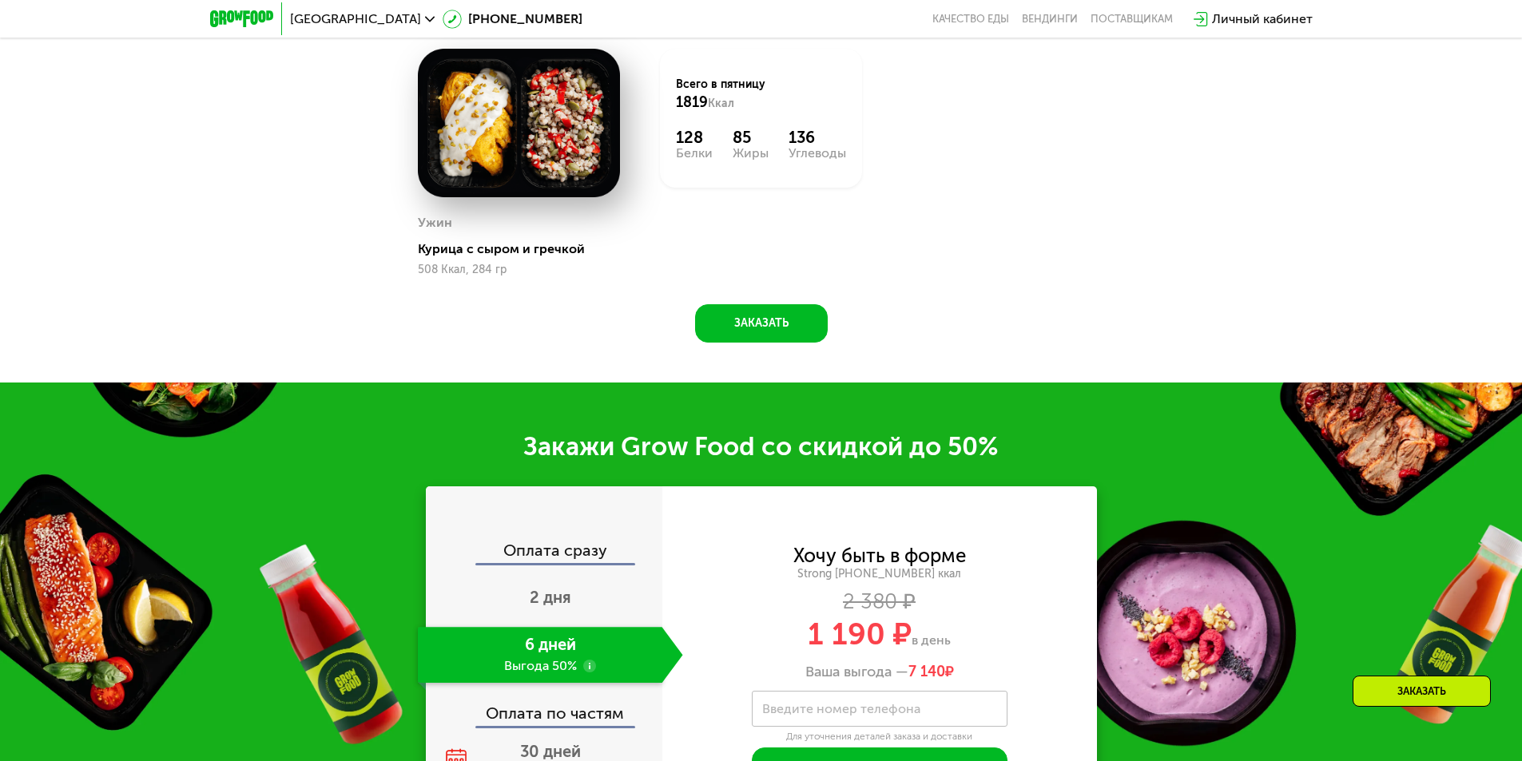
scroll to position [2163, 0]
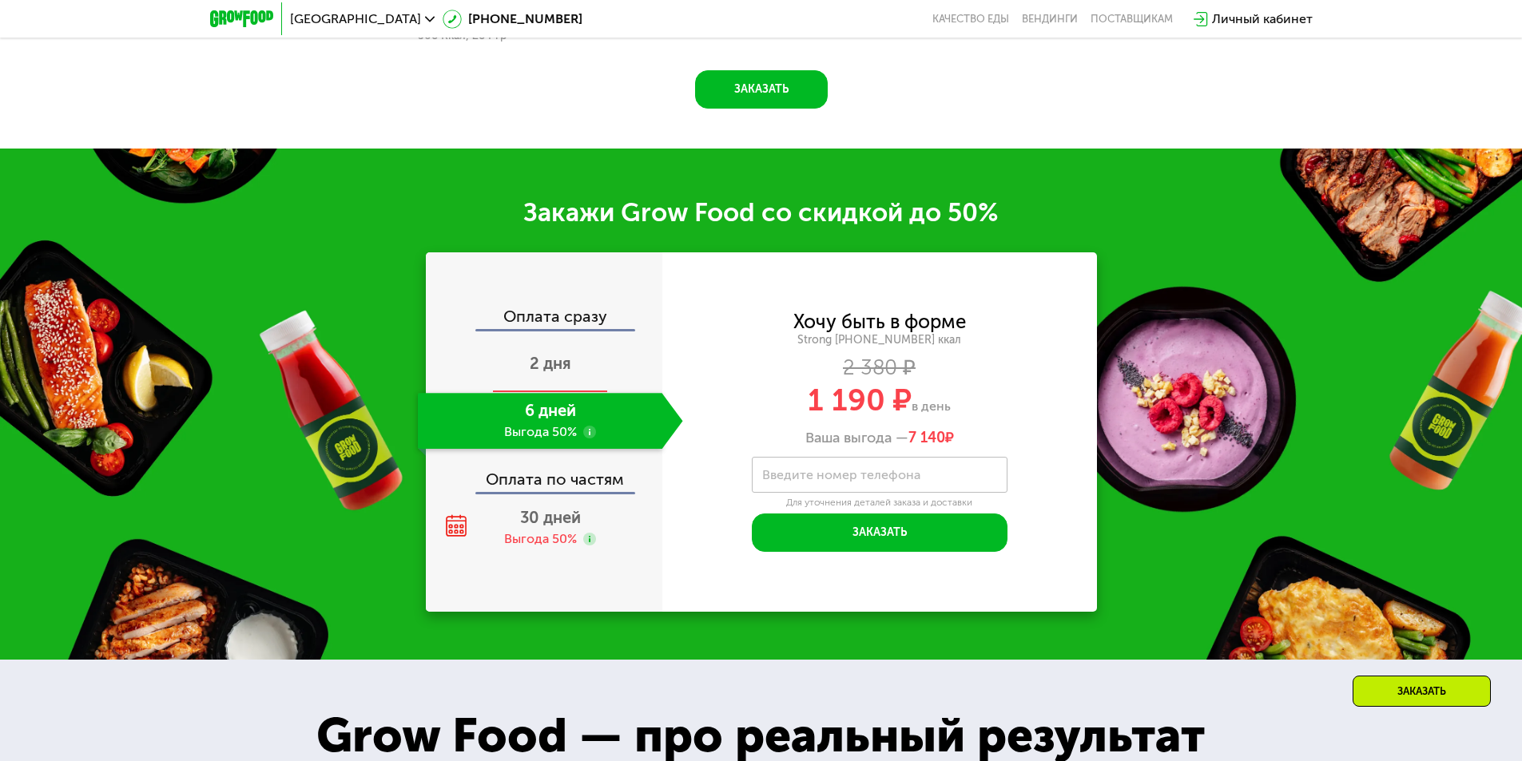
click at [556, 372] on span "2 дня" at bounding box center [551, 363] width 42 height 19
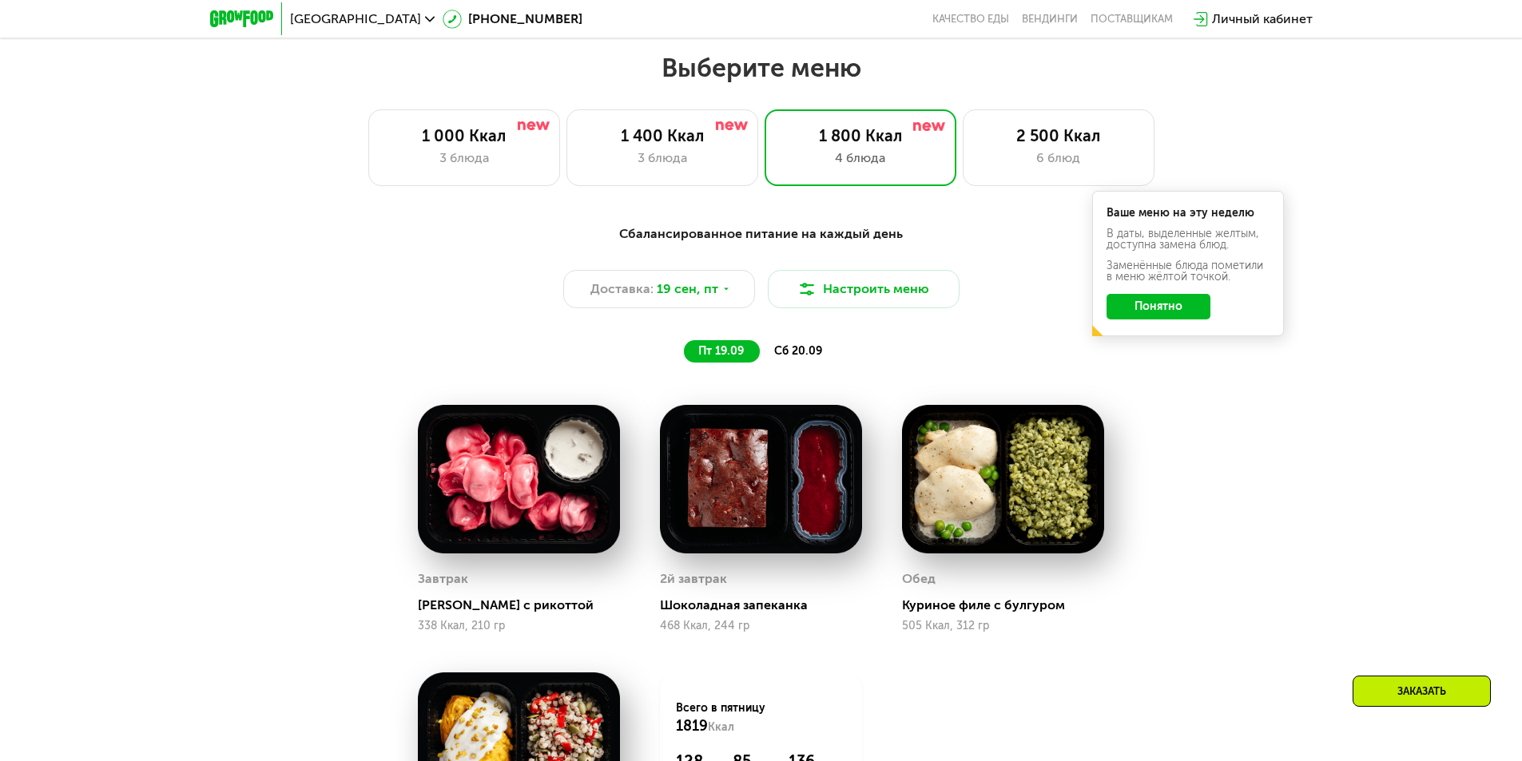
scroll to position [1284, 0]
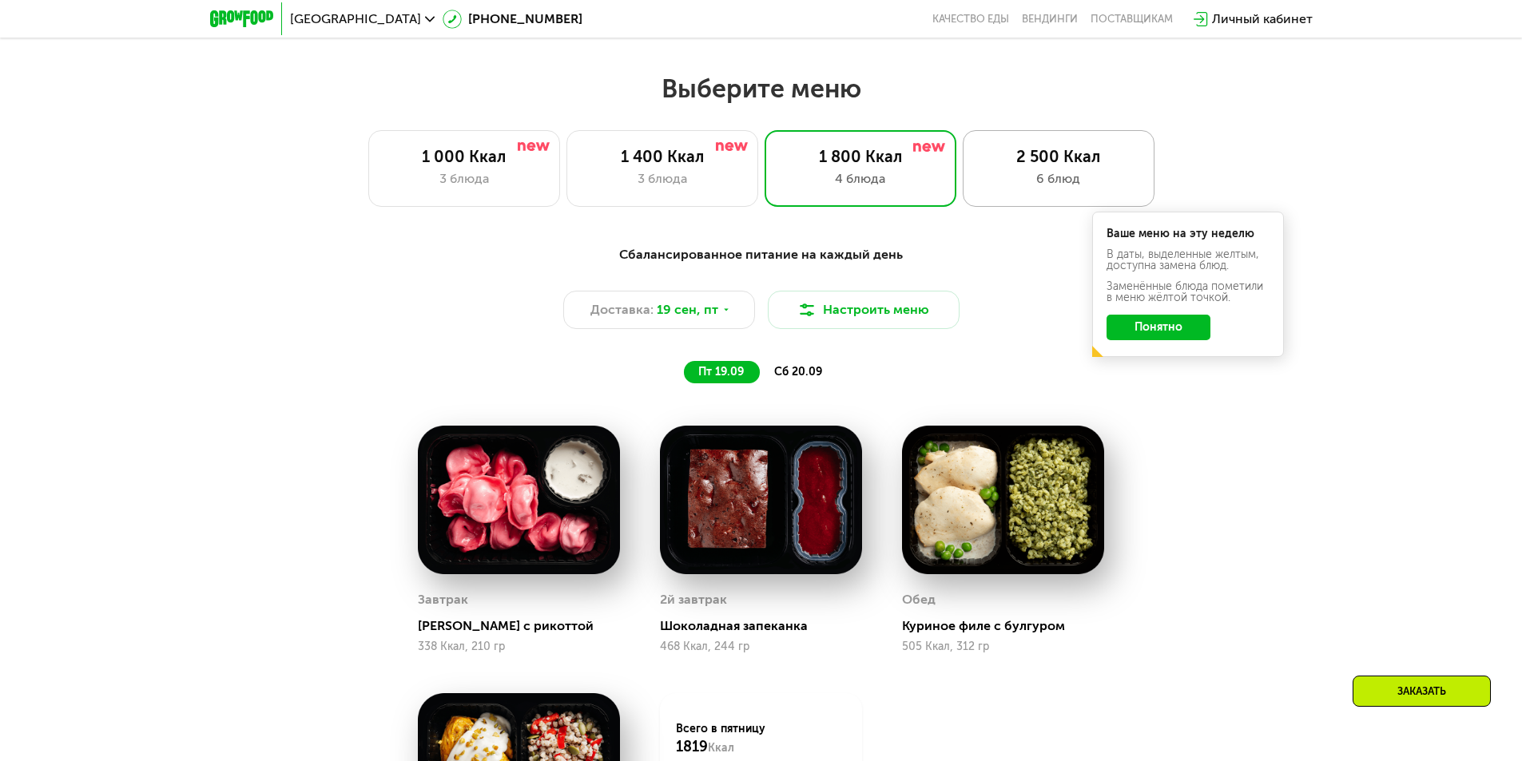
click at [1051, 161] on div "2 500 Ккал" at bounding box center [1058, 156] width 158 height 19
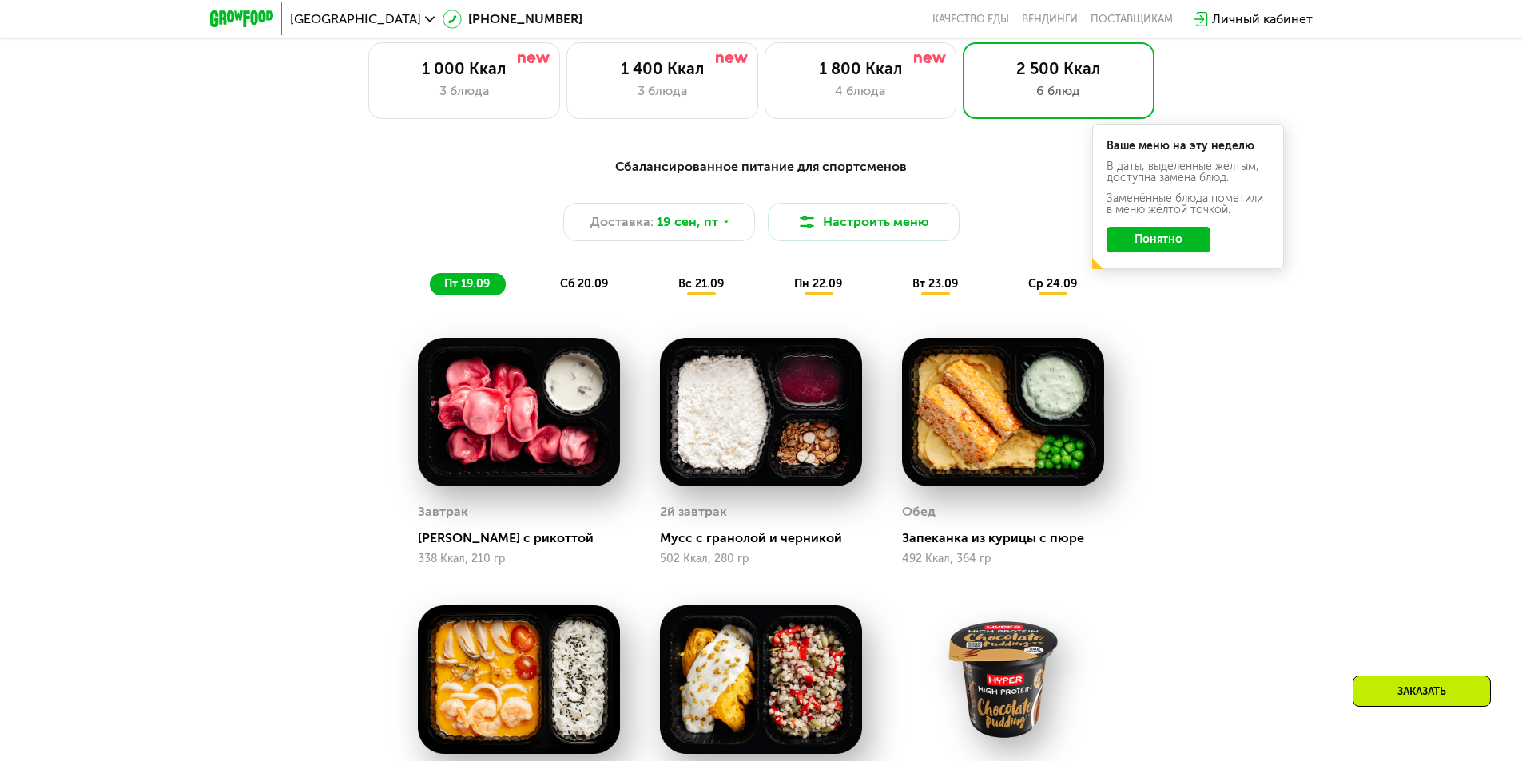
scroll to position [1364, 0]
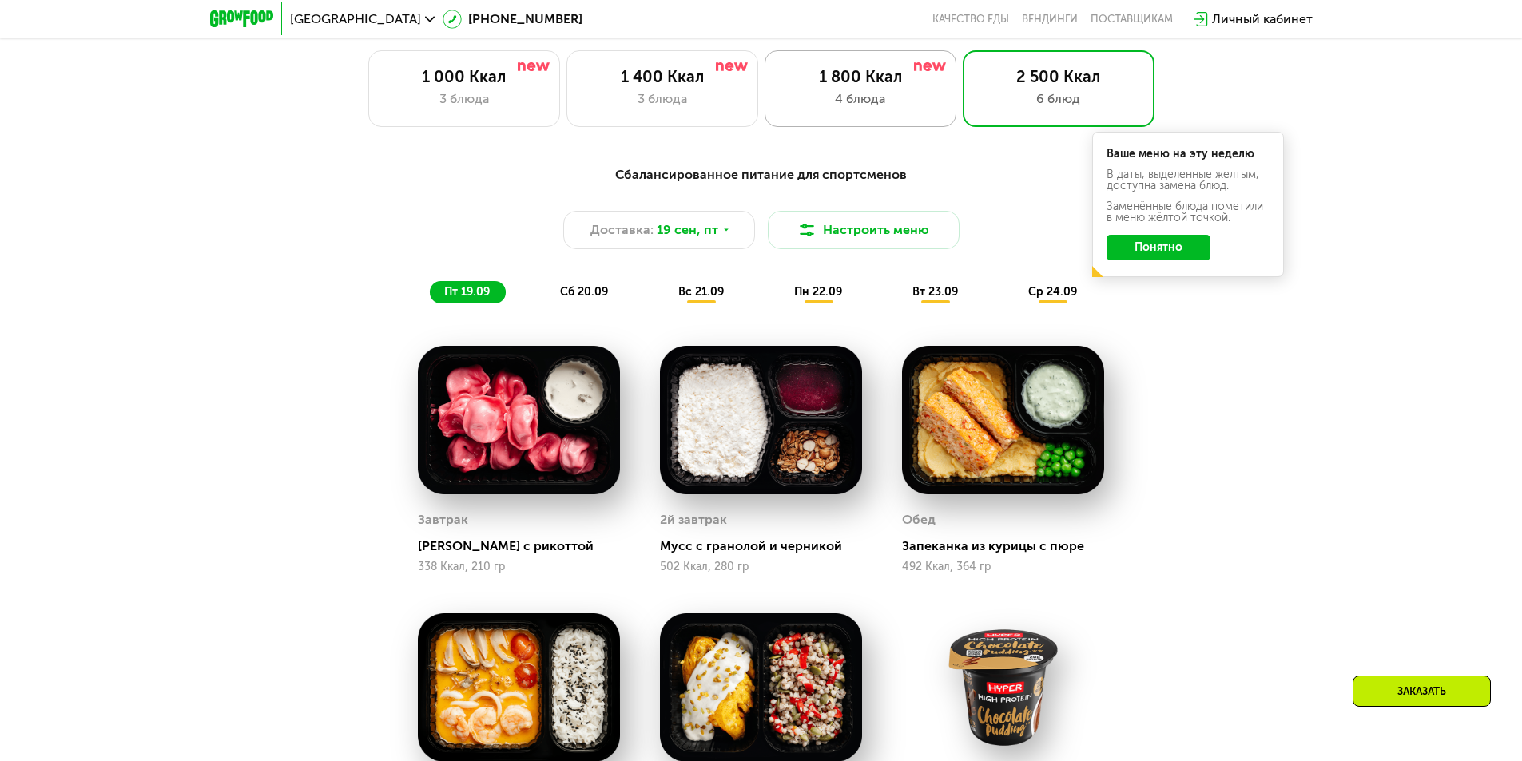
click at [876, 97] on div "4 блюда" at bounding box center [860, 98] width 158 height 19
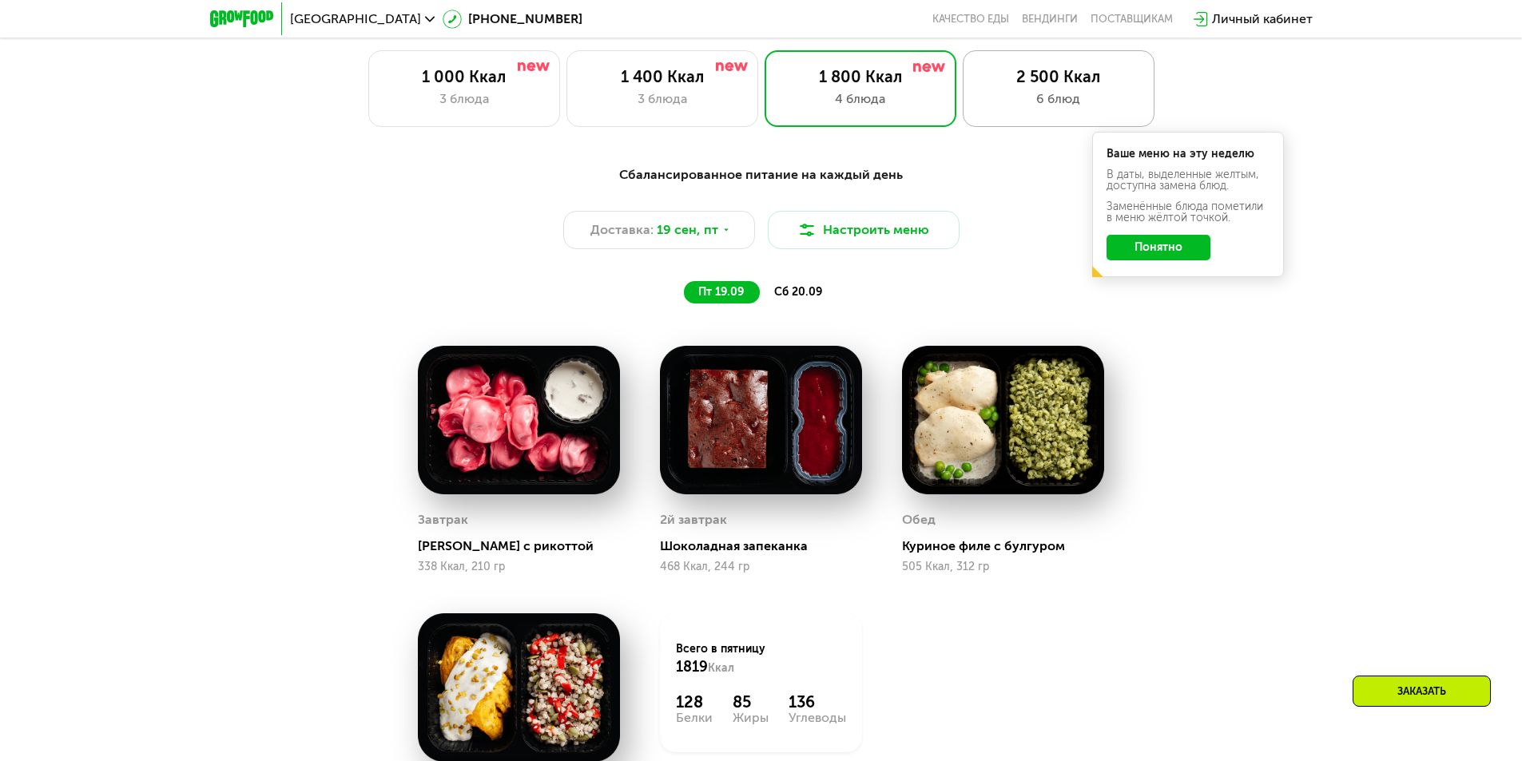
click at [1047, 102] on div "6 блюд" at bounding box center [1058, 98] width 158 height 19
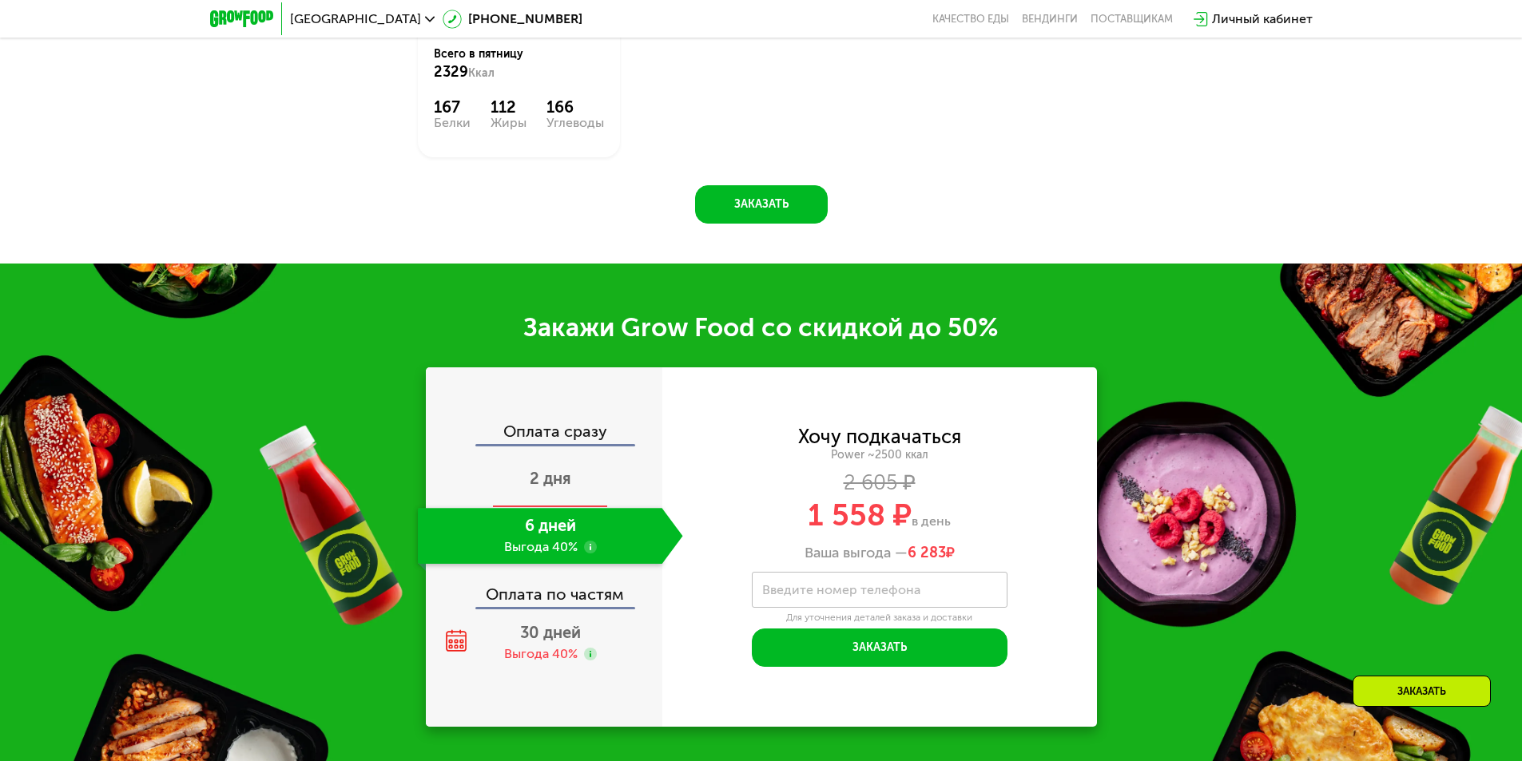
click at [566, 487] on span "2 дня" at bounding box center [551, 478] width 42 height 19
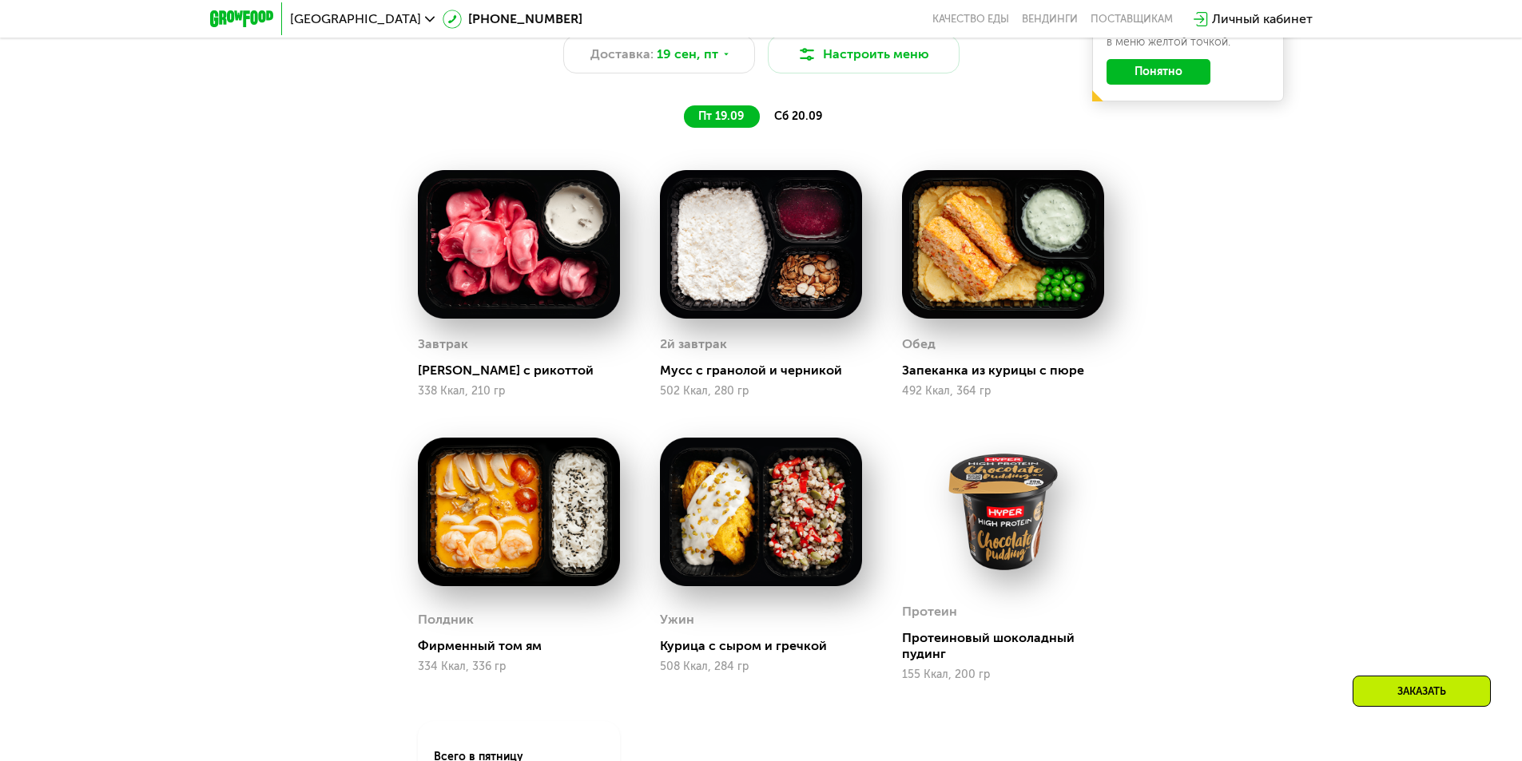
scroll to position [1344, 0]
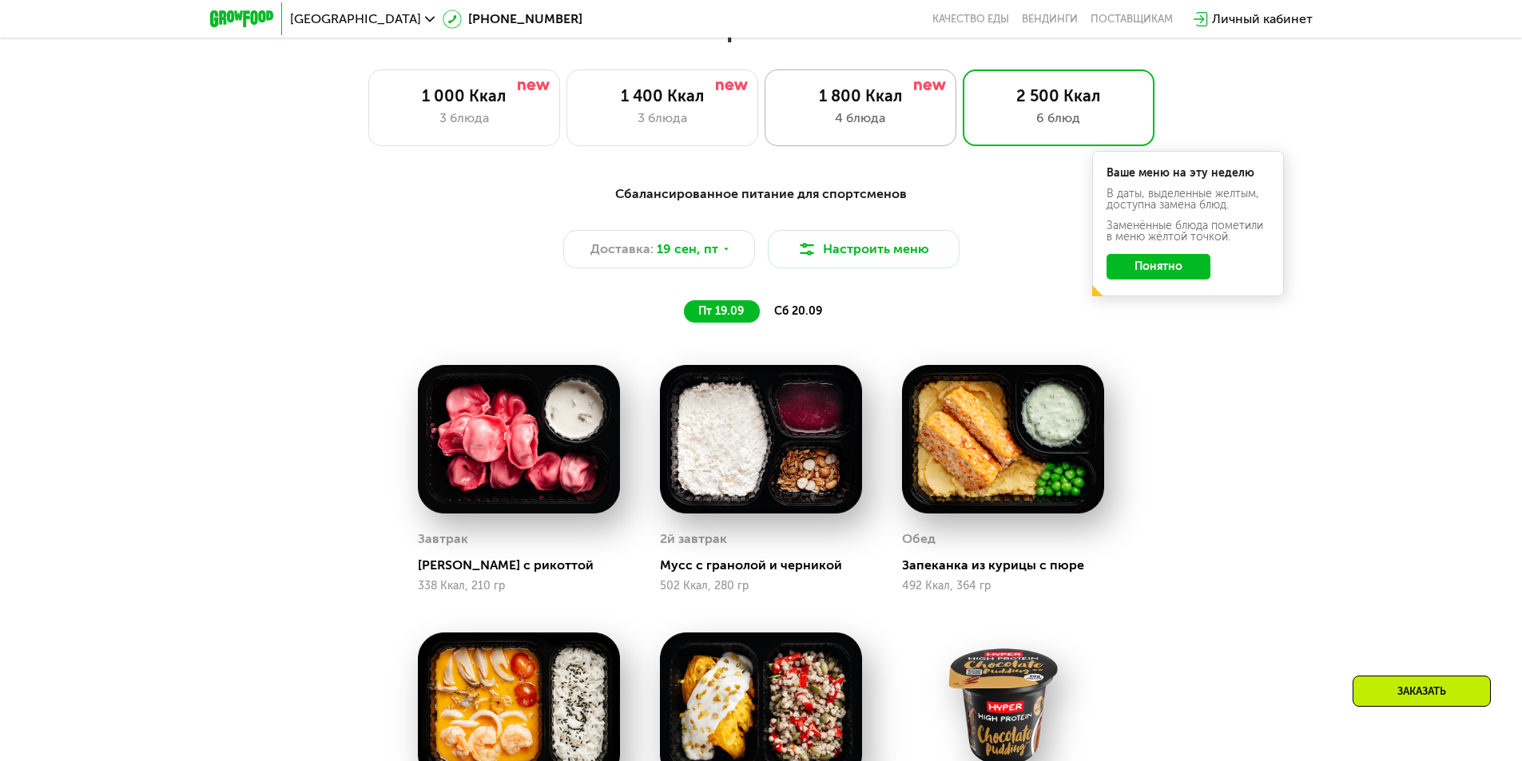
click at [908, 125] on div "4 блюда" at bounding box center [860, 118] width 158 height 19
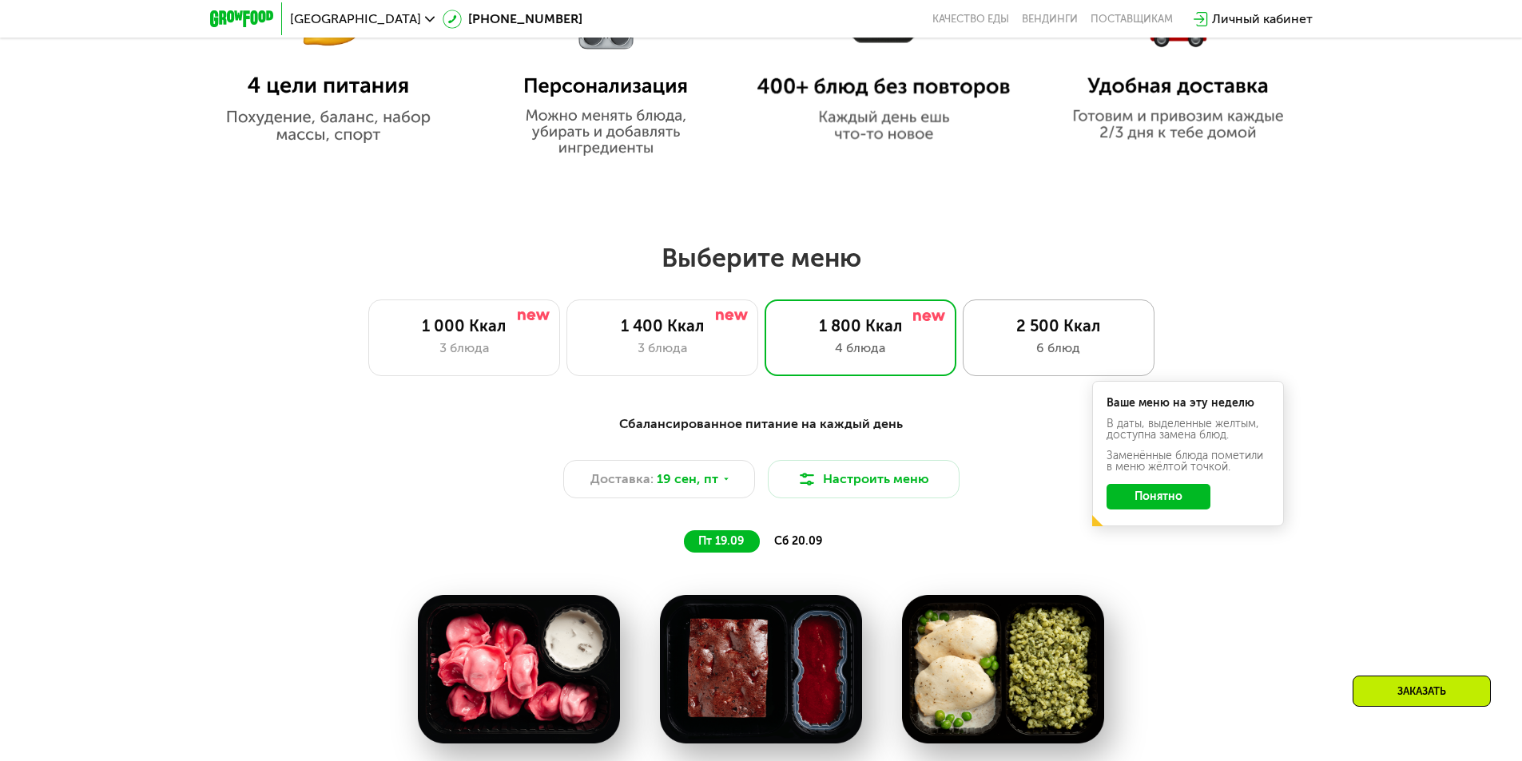
scroll to position [1105, 0]
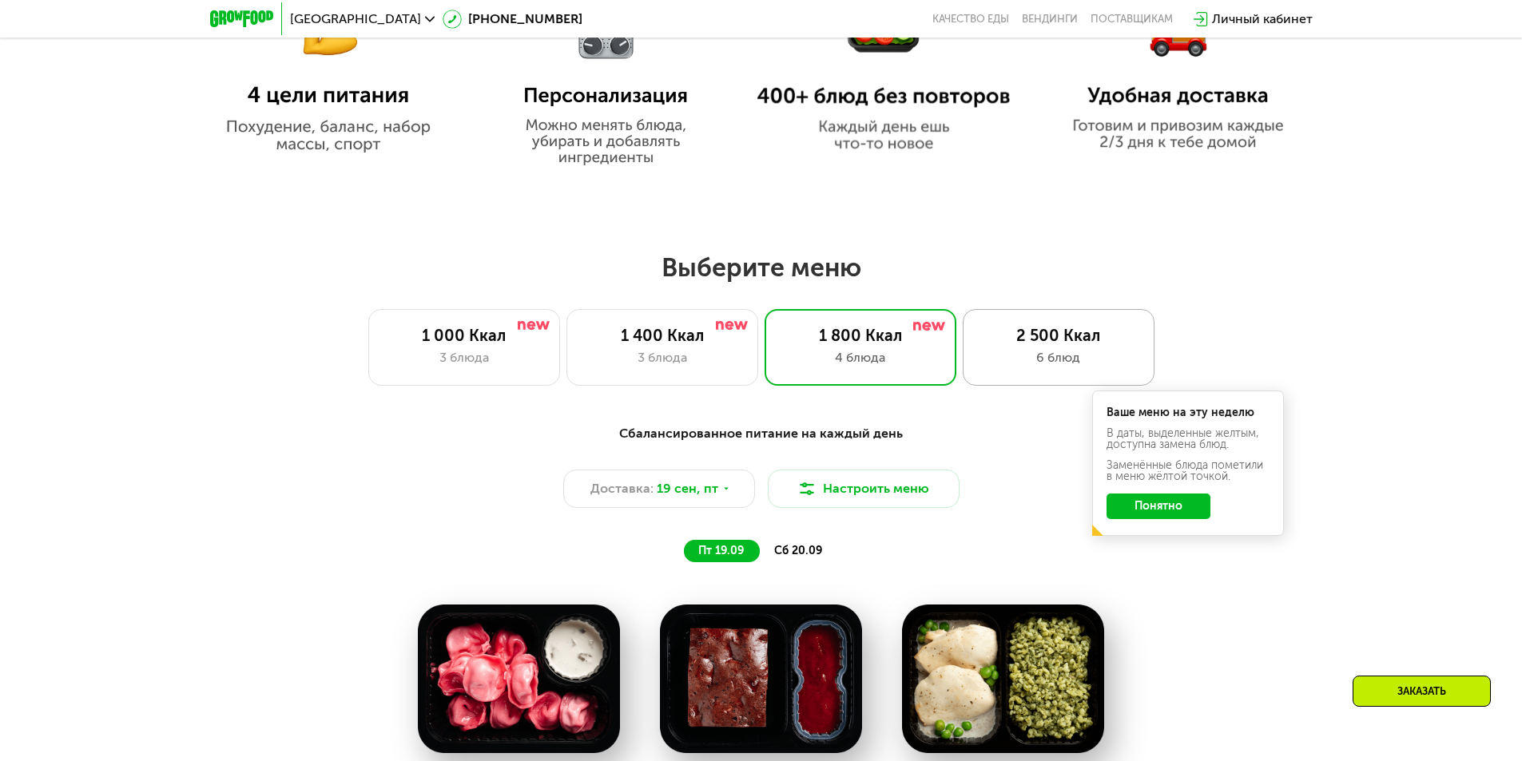
click at [1045, 333] on div "2 500 Ккал" at bounding box center [1058, 335] width 158 height 19
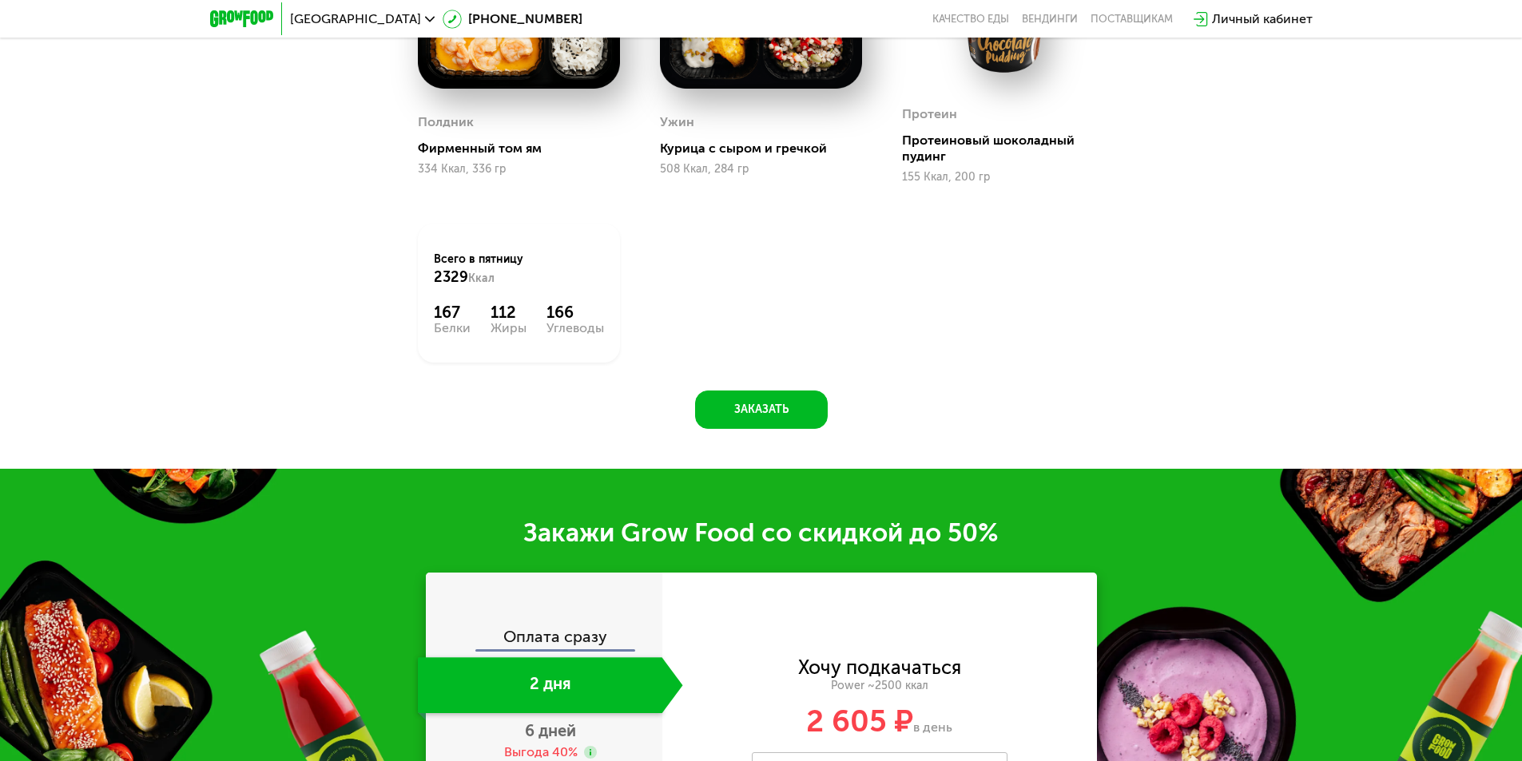
scroll to position [0, 0]
